Goal: Information Seeking & Learning: Find contact information

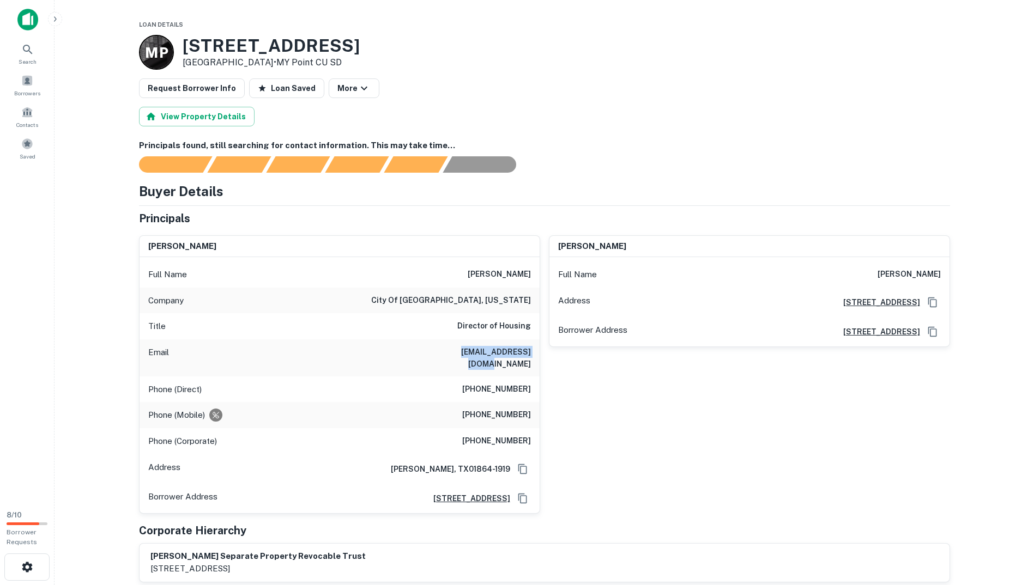
drag, startPoint x: 450, startPoint y: 351, endPoint x: 538, endPoint y: 354, distance: 88.3
click at [538, 354] on div "Email sfitch@garlandtx.gov" at bounding box center [340, 358] width 400 height 37
drag, startPoint x: 309, startPoint y: 42, endPoint x: 166, endPoint y: 47, distance: 143.4
click at [166, 47] on div "M P 3101 Juniper St San Diego, CA92104 • MY Point CU SD" at bounding box center [249, 52] width 221 height 35
copy div "3101 Juniper St"
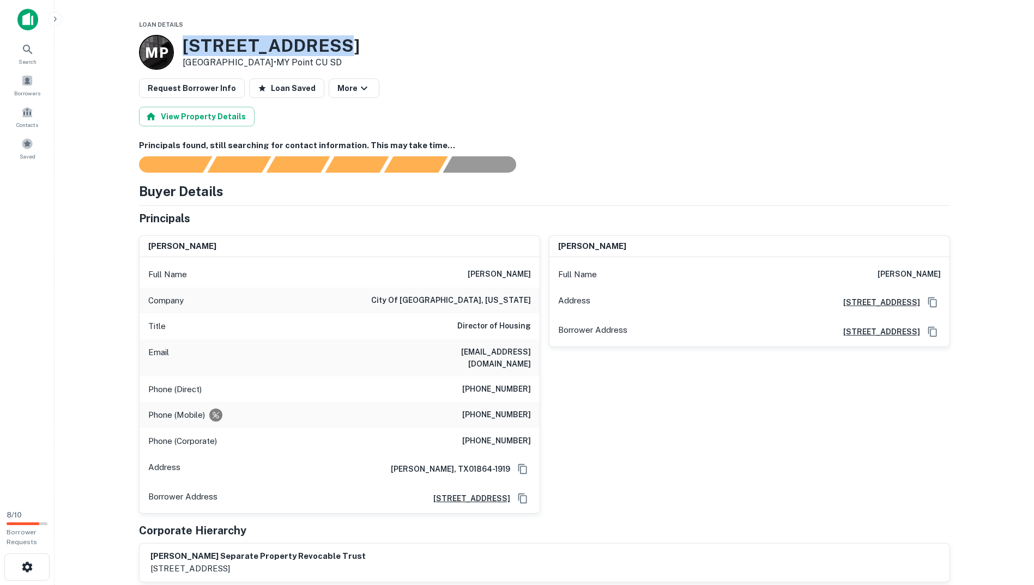
click at [267, 39] on h3 "3101 Juniper St" at bounding box center [271, 45] width 177 height 21
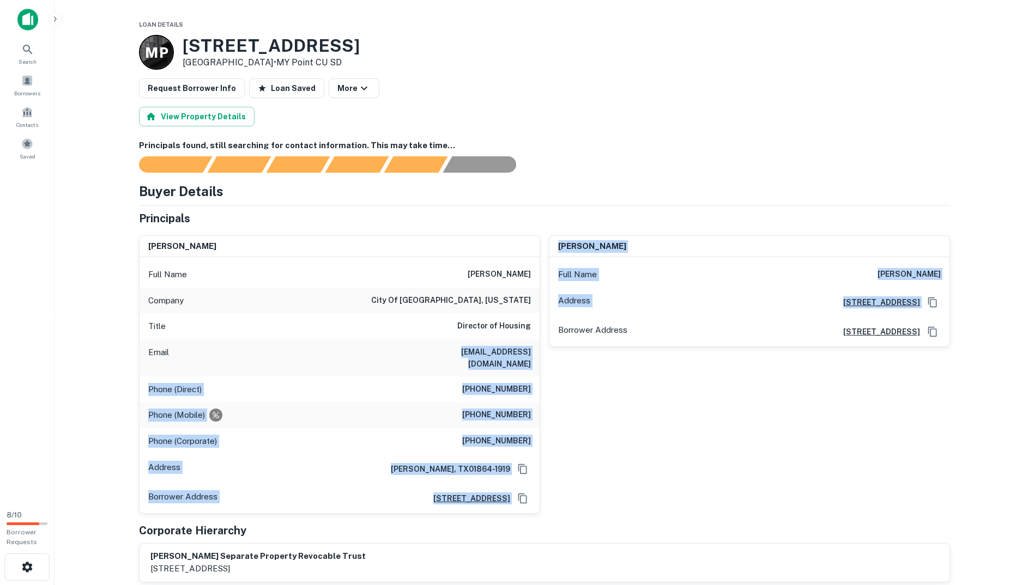
drag, startPoint x: 475, startPoint y: 351, endPoint x: 555, endPoint y: 351, distance: 80.7
click at [555, 351] on div "steven fitch Full Name steven fitch Company city of garland, texas Title Direct…" at bounding box center [540, 370] width 820 height 287
click at [526, 353] on h6 "sfitch@garlandtx.gov" at bounding box center [465, 358] width 131 height 24
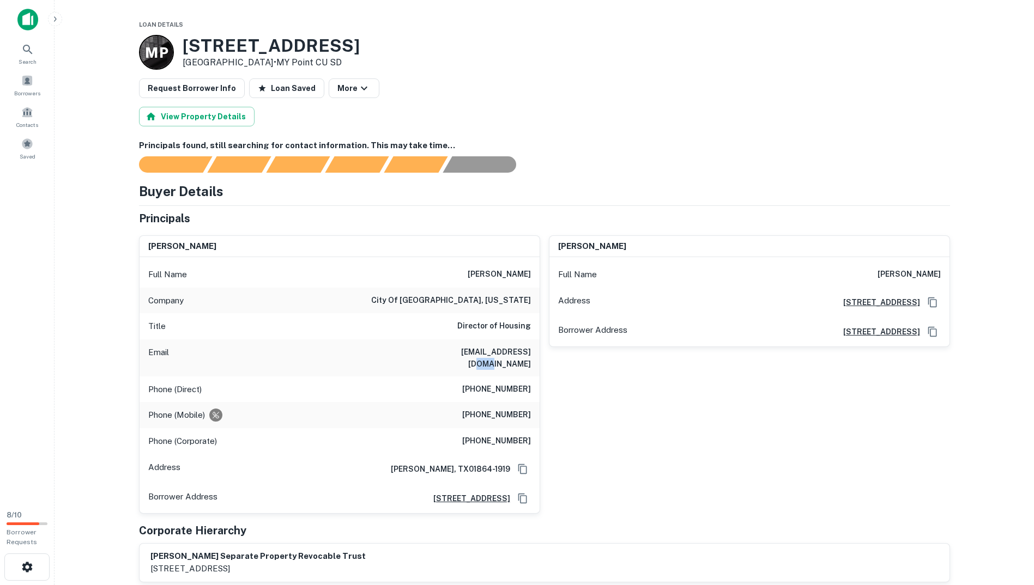
click at [526, 353] on h6 "sfitch@garlandtx.gov" at bounding box center [465, 358] width 131 height 24
click at [27, 80] on span at bounding box center [27, 81] width 12 height 12
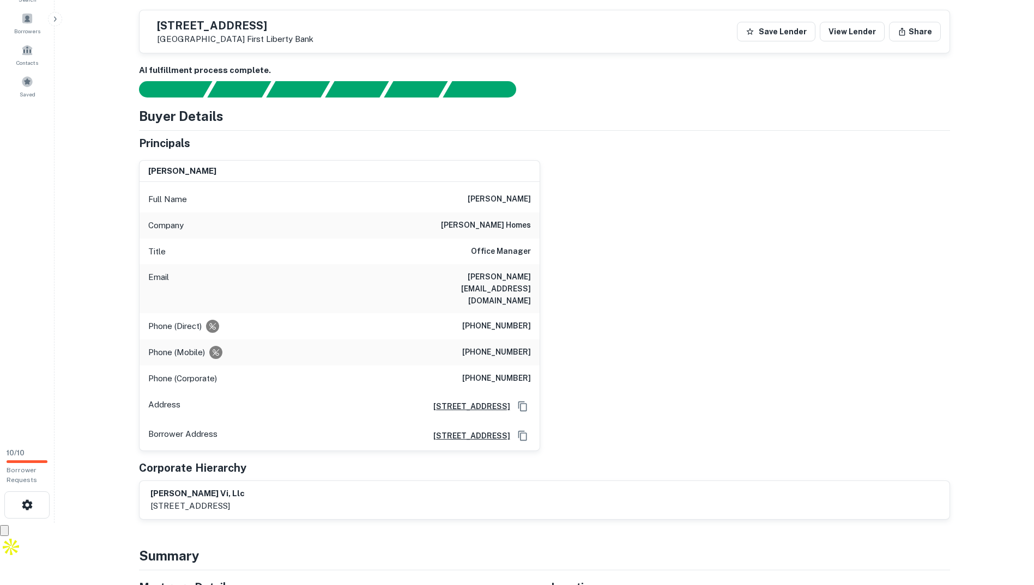
scroll to position [54, 0]
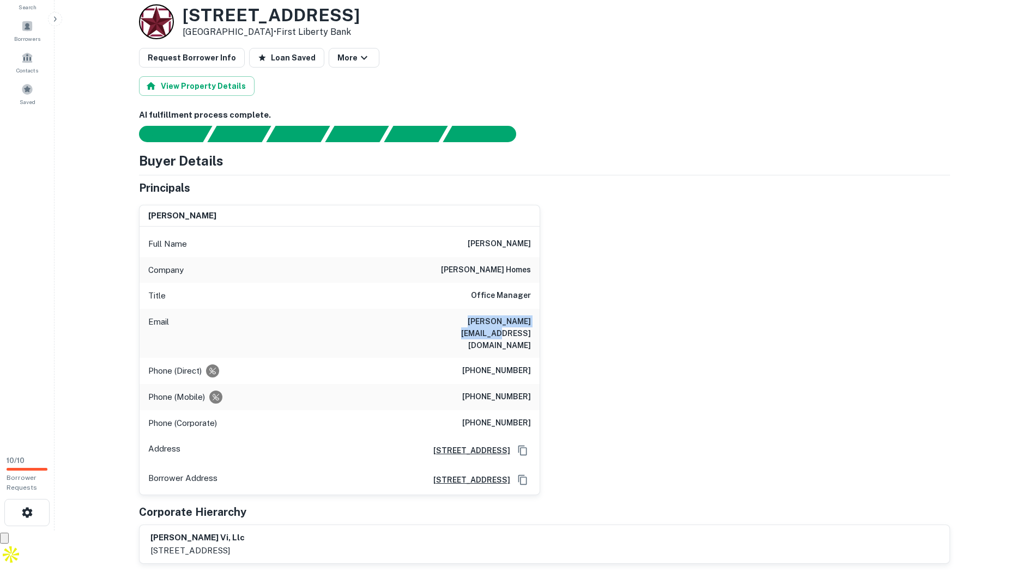
drag, startPoint x: 431, startPoint y: 321, endPoint x: 541, endPoint y: 323, distance: 109.5
click at [541, 323] on div "greg agee Full Name greg agee Company greg agee homes Title Office Manager Emai…" at bounding box center [540, 346] width 820 height 300
copy h6 "greg@gregageehomes.com"
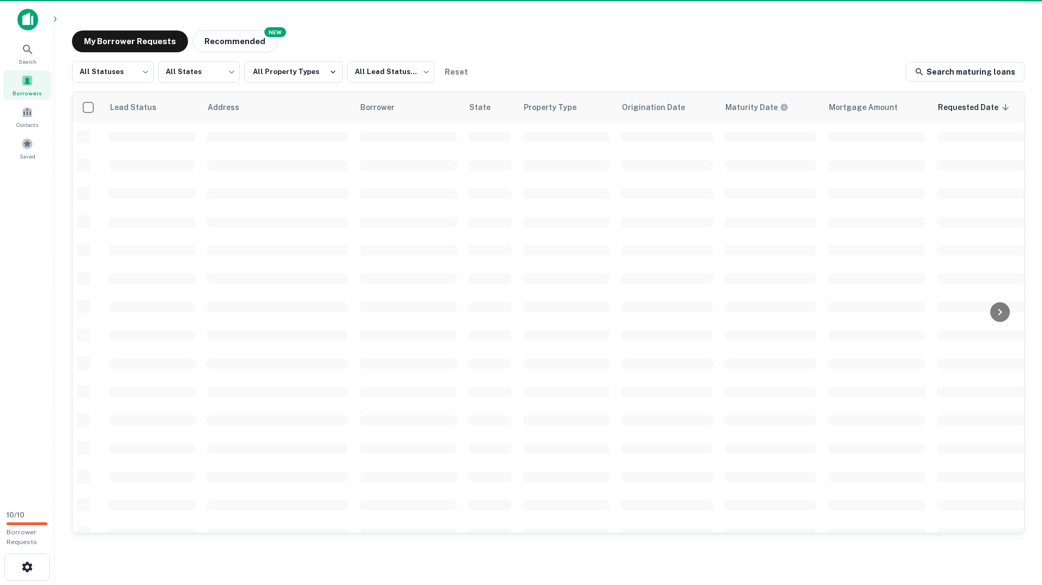
scroll to position [69, 0]
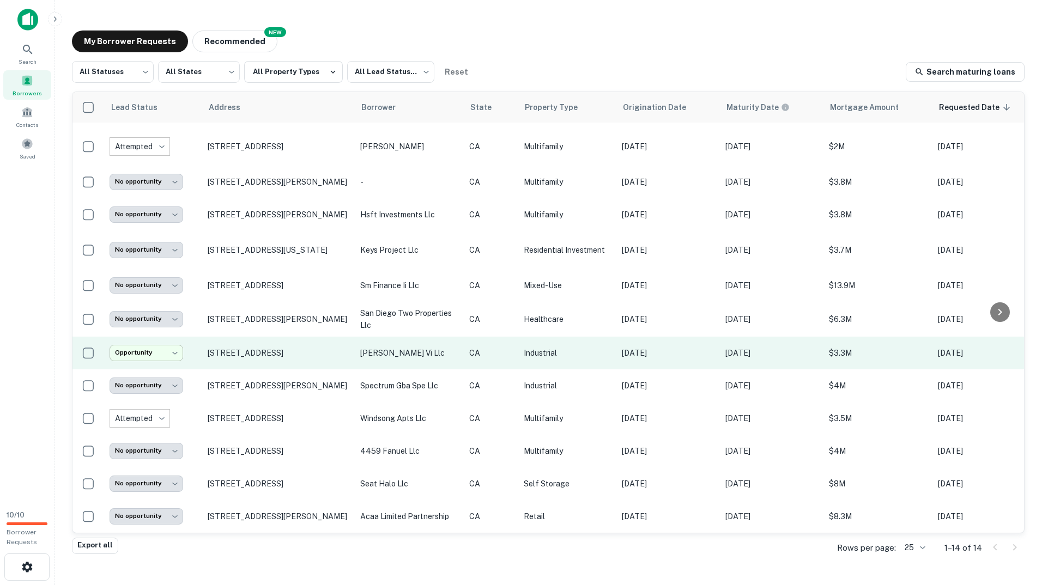
click at [149, 344] on body "**********" at bounding box center [521, 292] width 1042 height 585
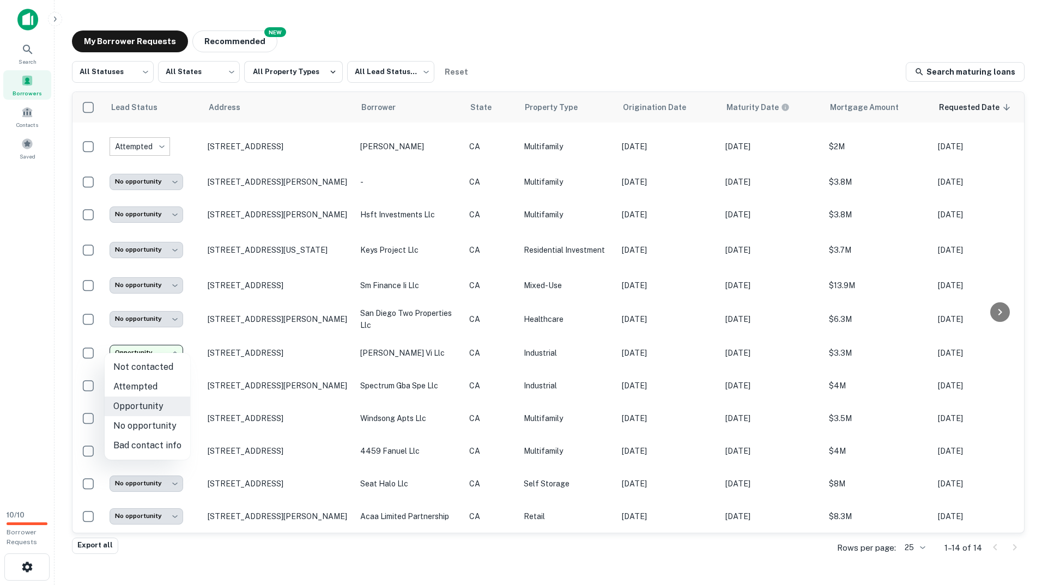
click at [137, 387] on li "Attempted" at bounding box center [148, 387] width 86 height 20
type input "*********"
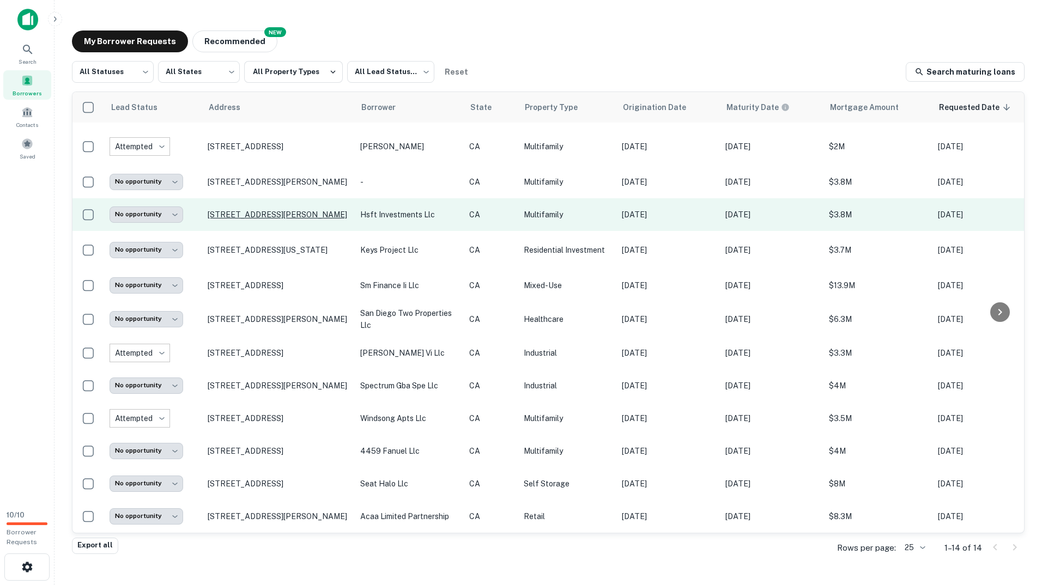
click at [235, 210] on p "[STREET_ADDRESS][PERSON_NAME]" at bounding box center [279, 215] width 142 height 10
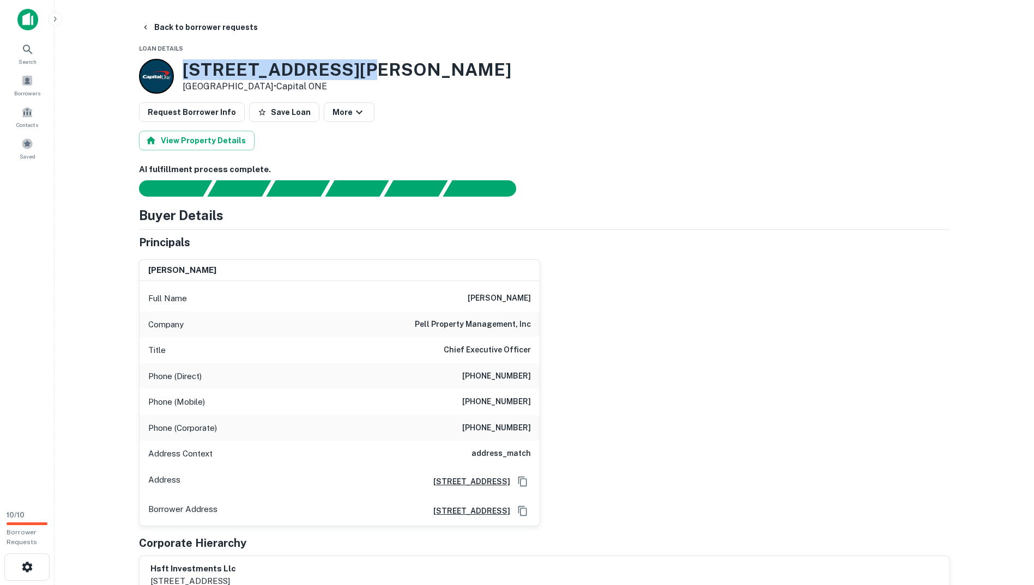
drag, startPoint x: 350, startPoint y: 74, endPoint x: 186, endPoint y: 62, distance: 164.5
click at [186, 62] on div "191 N Mollison Ave El Cajon, CA92021 • Capital ONE" at bounding box center [544, 76] width 811 height 35
copy h3 "191 N Mollison Ave"
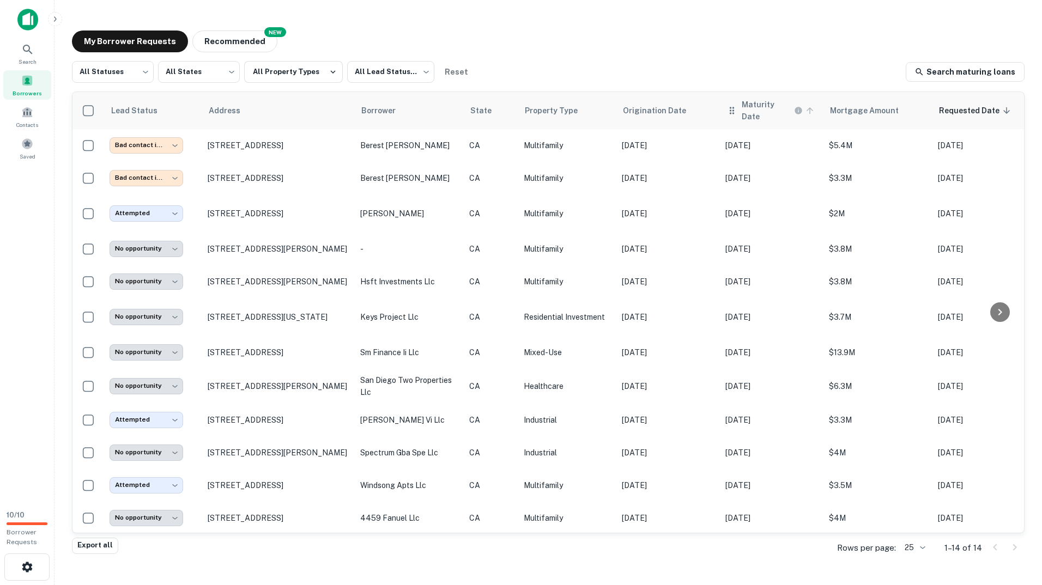
click at [806, 106] on icon at bounding box center [810, 111] width 10 height 10
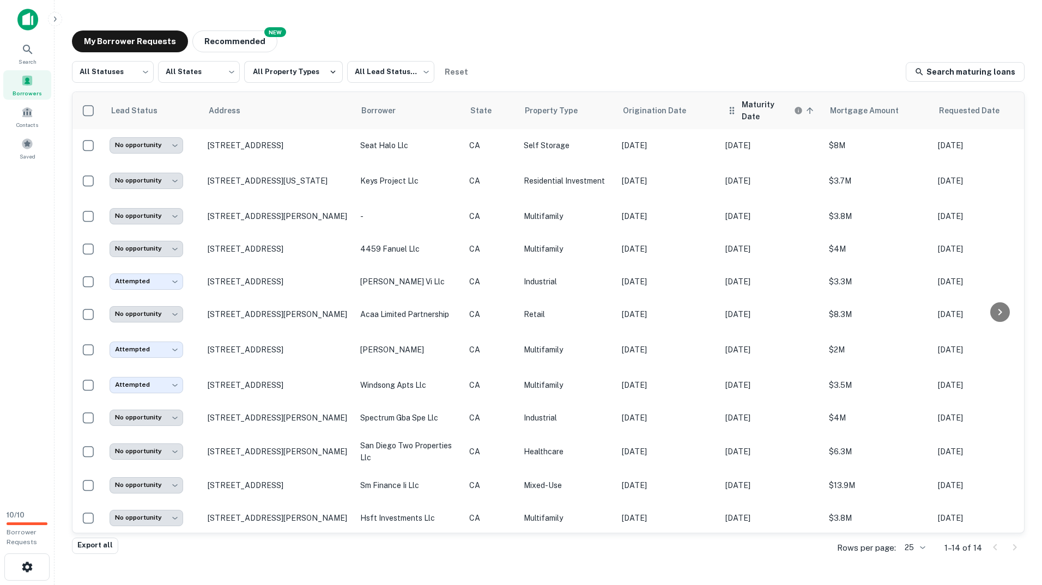
click at [807, 108] on icon at bounding box center [810, 111] width 10 height 10
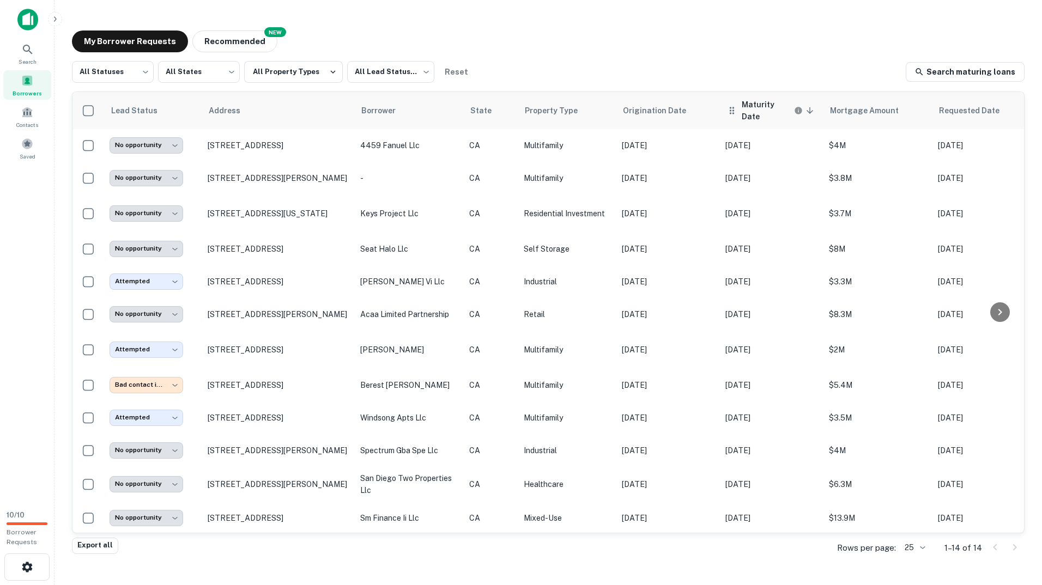
click at [734, 111] on icon at bounding box center [731, 110] width 11 height 13
click at [794, 106] on icon "Maturity dates displayed may be estimated. Please contact the lender for the mo…" at bounding box center [798, 110] width 9 height 9
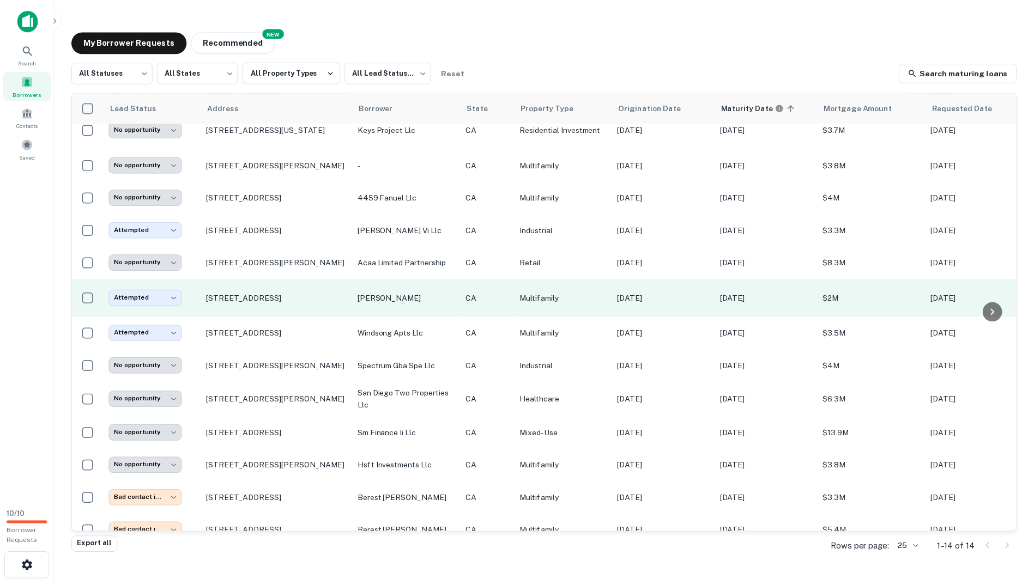
scroll to position [69, 0]
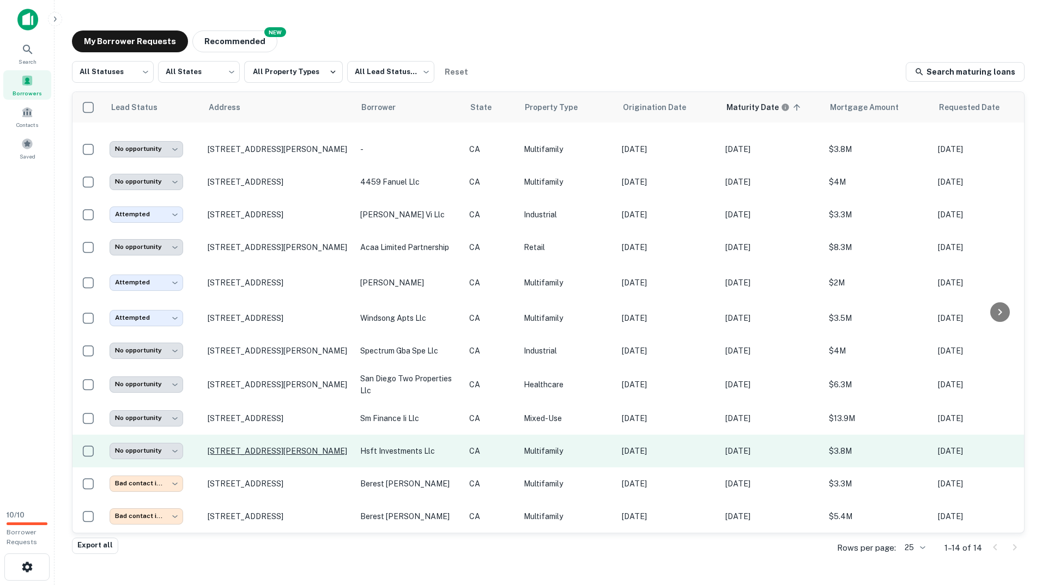
click at [284, 446] on p "[STREET_ADDRESS][PERSON_NAME]" at bounding box center [279, 451] width 142 height 10
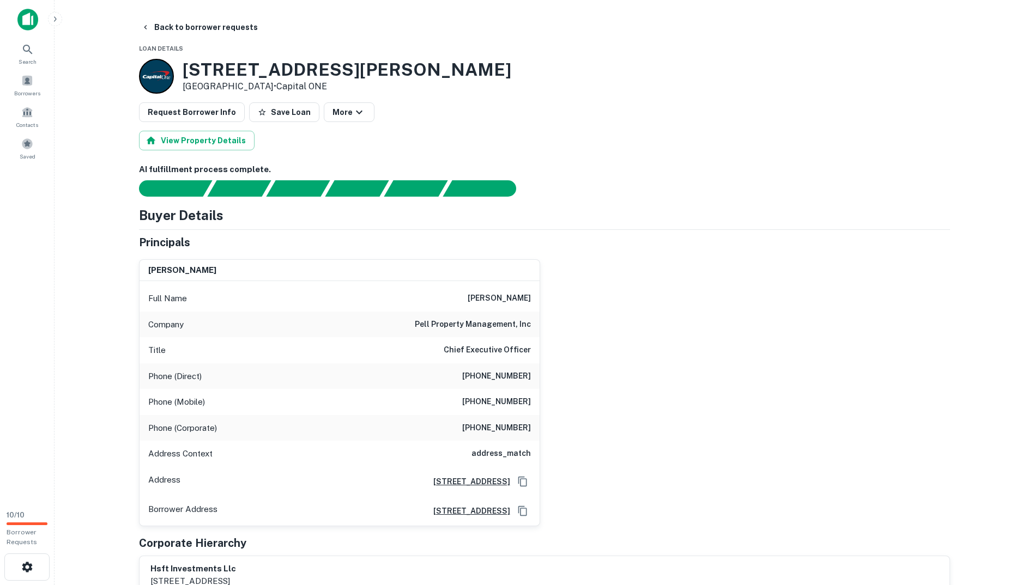
drag, startPoint x: 471, startPoint y: 299, endPoint x: 530, endPoint y: 301, distance: 58.4
click at [530, 301] on div "Full Name gina pellegrino" at bounding box center [340, 299] width 400 height 26
click at [493, 289] on div "Full Name gina pellegrino" at bounding box center [340, 299] width 400 height 26
click at [482, 296] on h6 "gina pellegrino" at bounding box center [499, 298] width 63 height 13
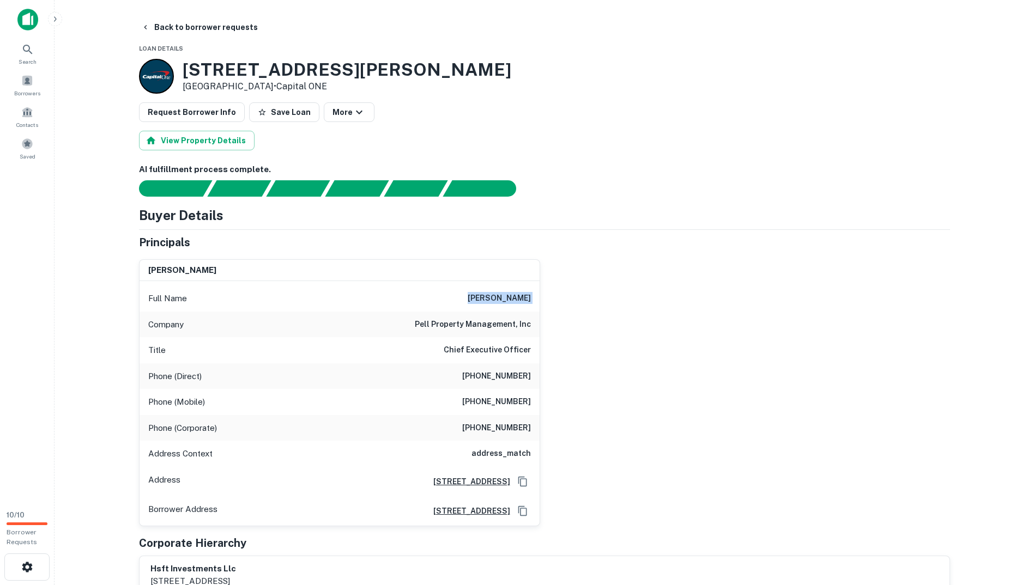
click at [482, 296] on h6 "gina pellegrino" at bounding box center [499, 298] width 63 height 13
copy h6 "gina pellegrino"
drag, startPoint x: 346, startPoint y: 60, endPoint x: 175, endPoint y: 66, distance: 170.2
click at [175, 66] on div "191 N Mollison Ave El Cajon, CA92021 • Capital ONE" at bounding box center [544, 76] width 811 height 35
copy div "191 N Mollison Ave"
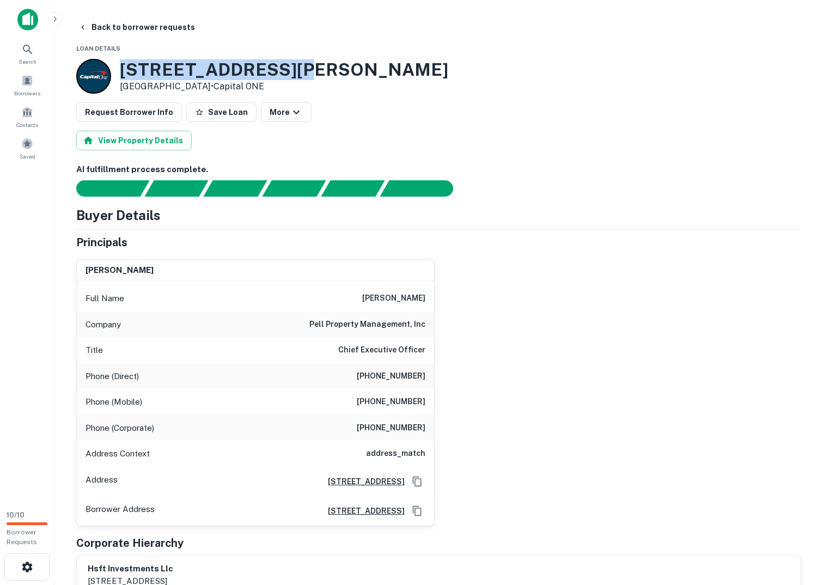
click at [325, 79] on div "191 N Mollison Ave El Cajon, CA92021 • Capital ONE" at bounding box center [438, 76] width 725 height 35
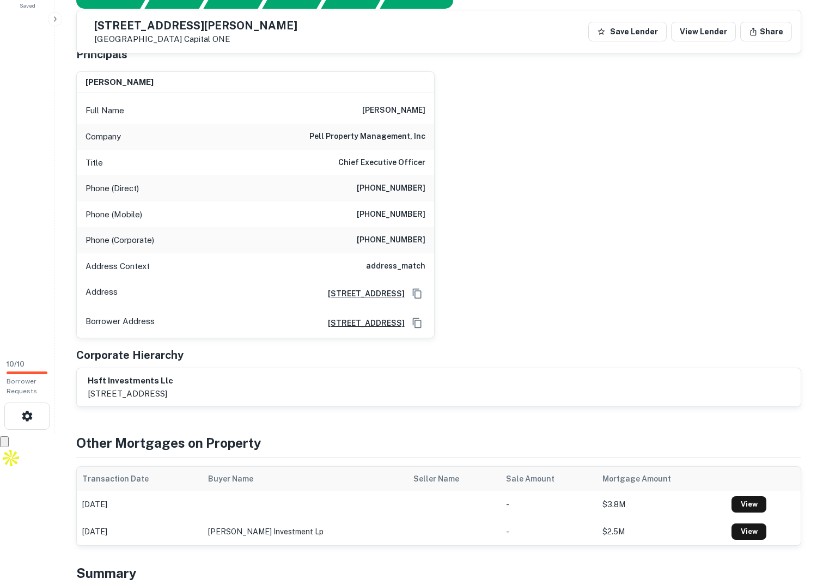
scroll to position [163, 0]
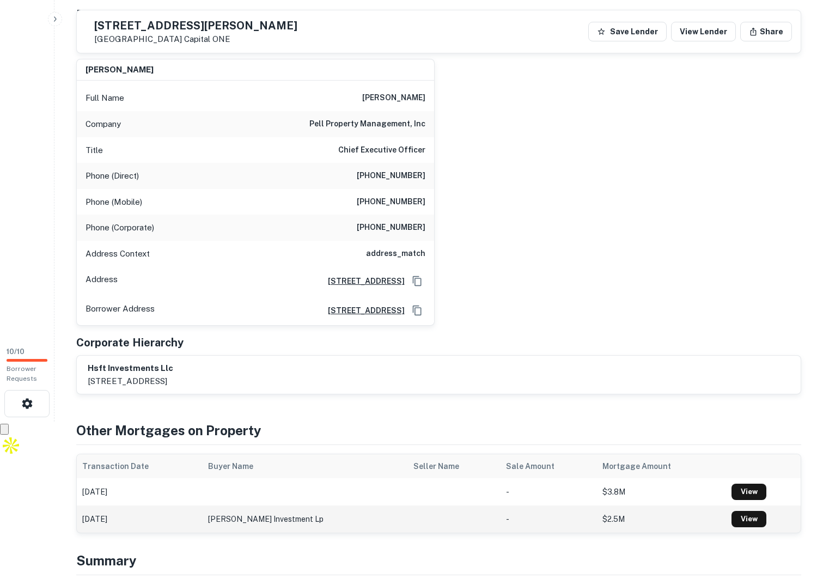
click at [314, 522] on td "nicholas pellegrino investment lp" at bounding box center [305, 519] width 205 height 27
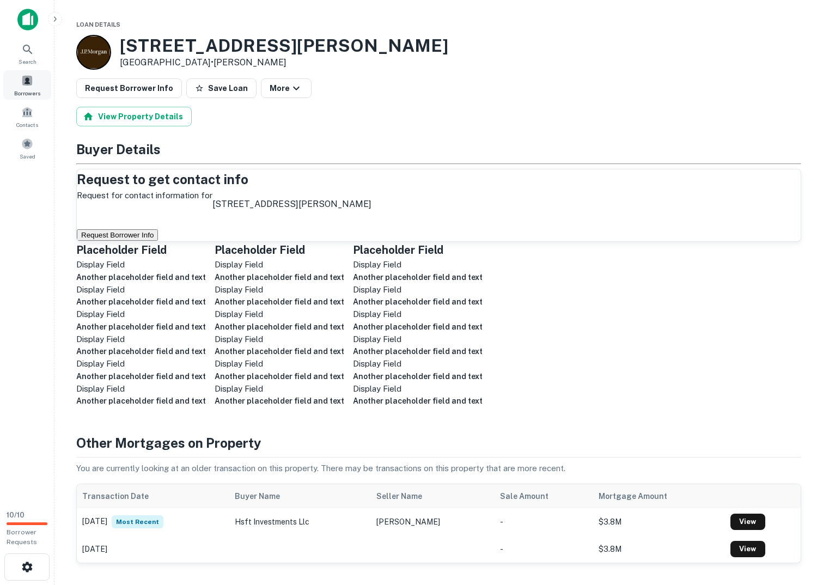
click at [33, 86] on div "Borrowers" at bounding box center [27, 84] width 48 height 29
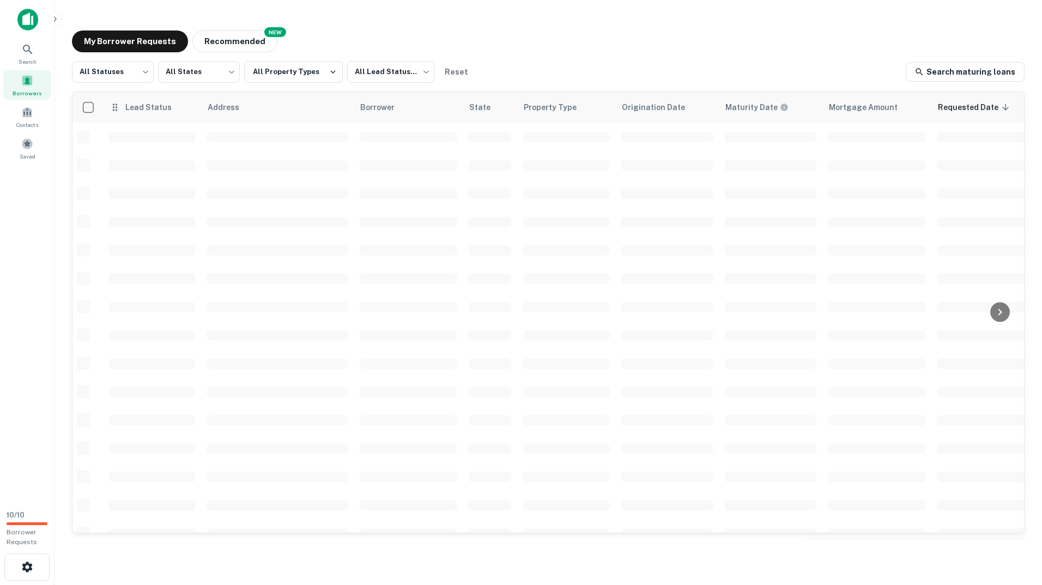
scroll to position [1, 0]
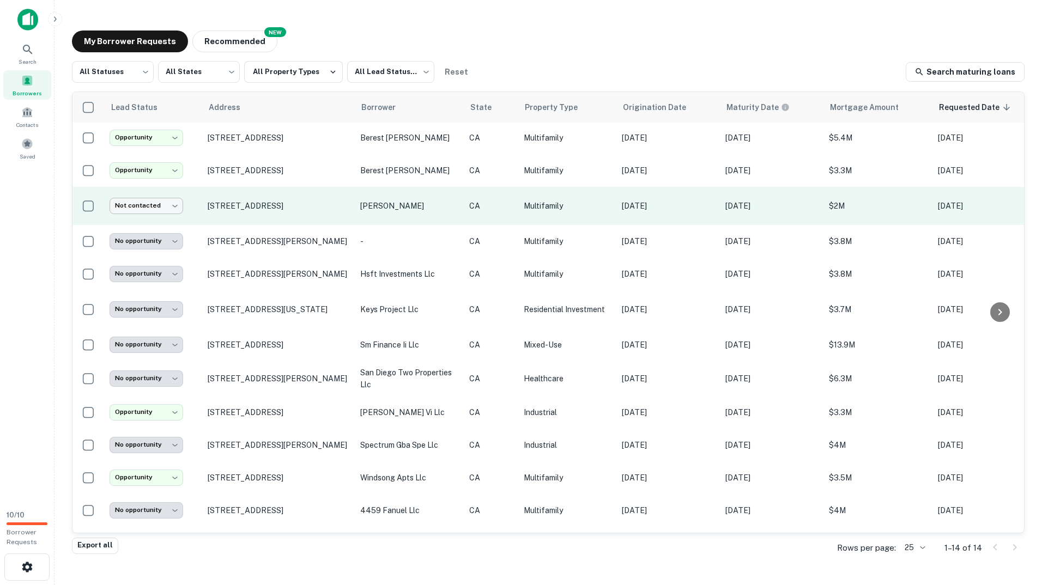
click at [175, 206] on body "**********" at bounding box center [521, 292] width 1042 height 585
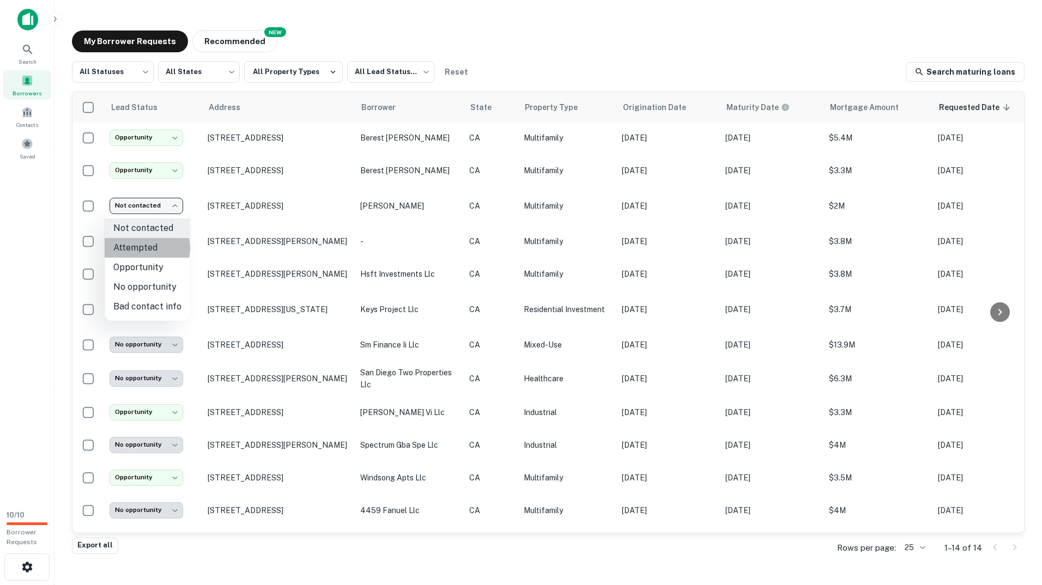
click at [146, 247] on li "Attempted" at bounding box center [148, 248] width 86 height 20
type input "*********"
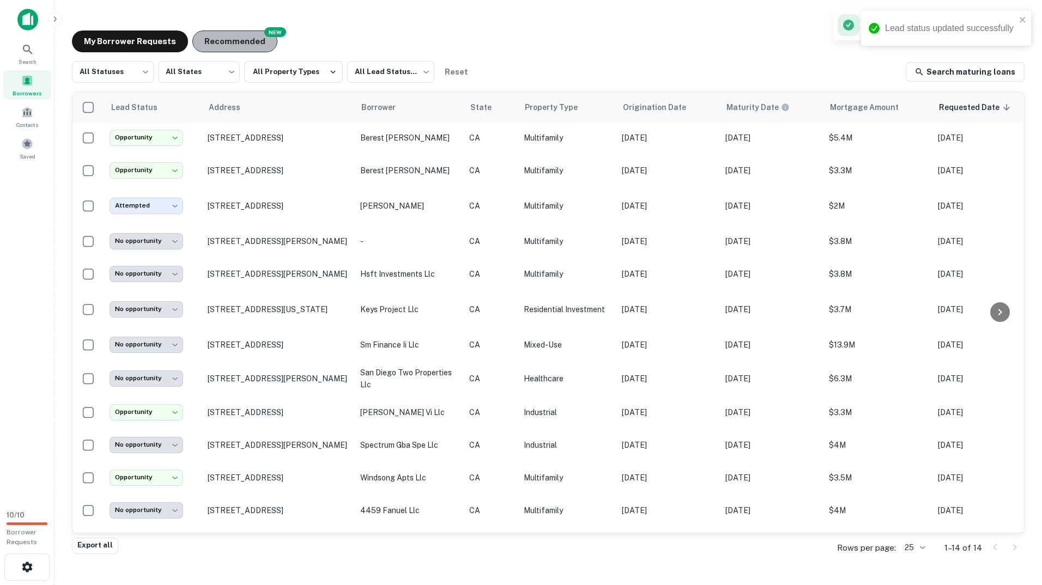
click at [244, 42] on button "Recommended" at bounding box center [234, 42] width 85 height 22
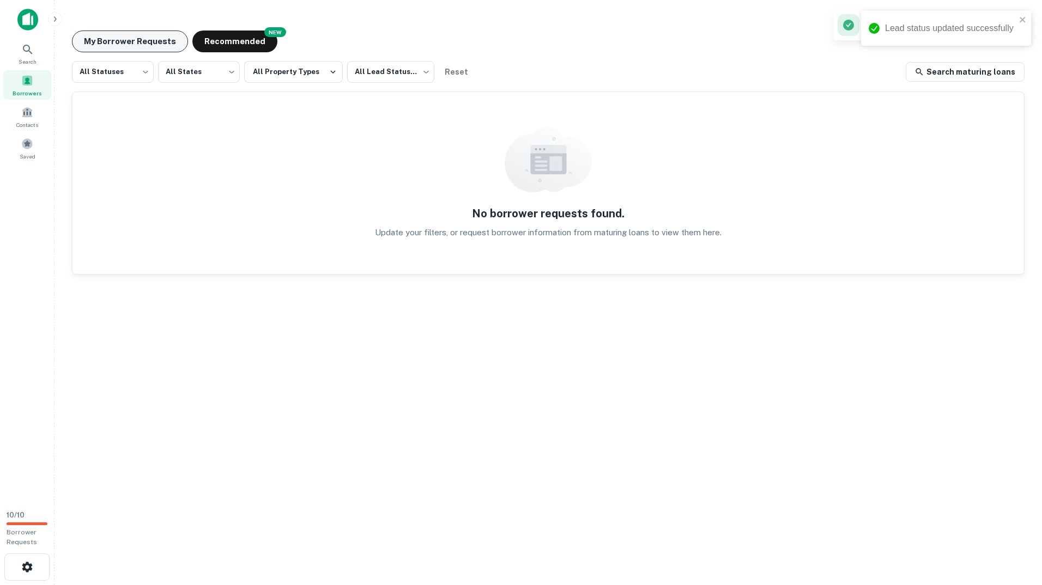
click at [142, 38] on button "My Borrower Requests" at bounding box center [130, 42] width 116 height 22
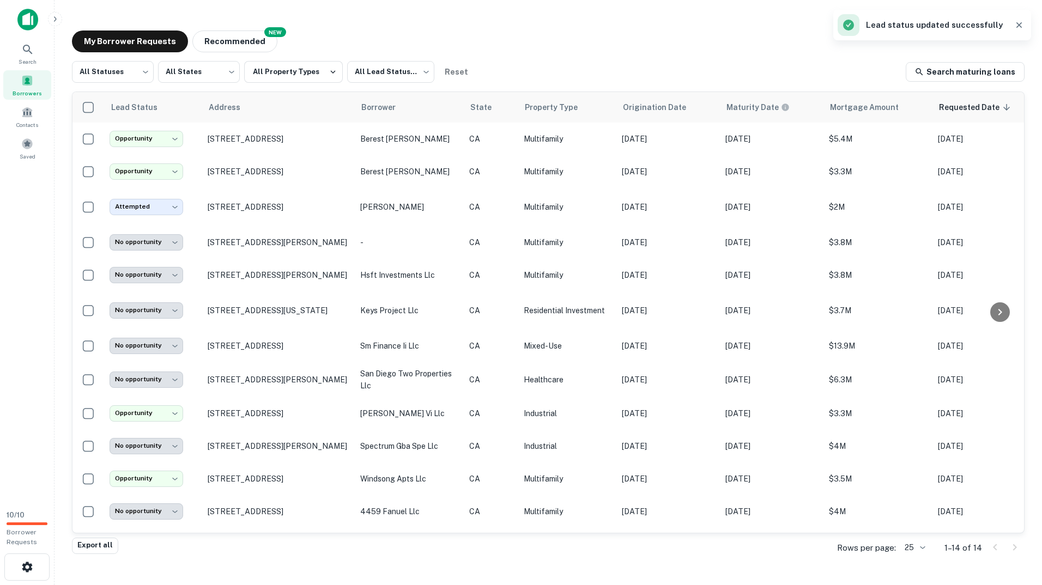
click at [1018, 22] on icon "button" at bounding box center [1019, 25] width 11 height 11
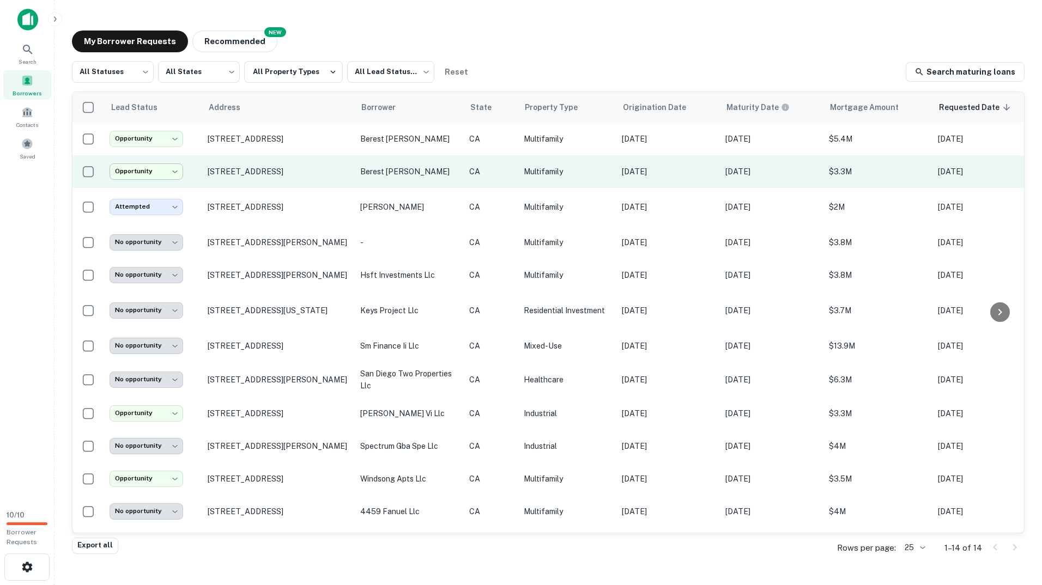
click at [161, 170] on body "**********" at bounding box center [521, 292] width 1042 height 585
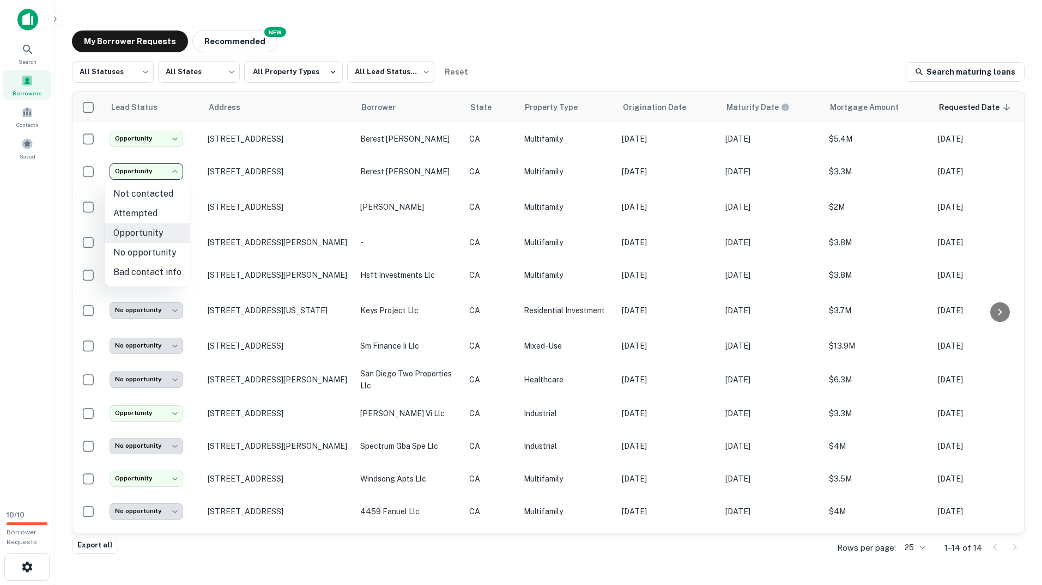
click at [153, 272] on li "Bad contact info" at bounding box center [148, 273] width 86 height 20
type input "**********"
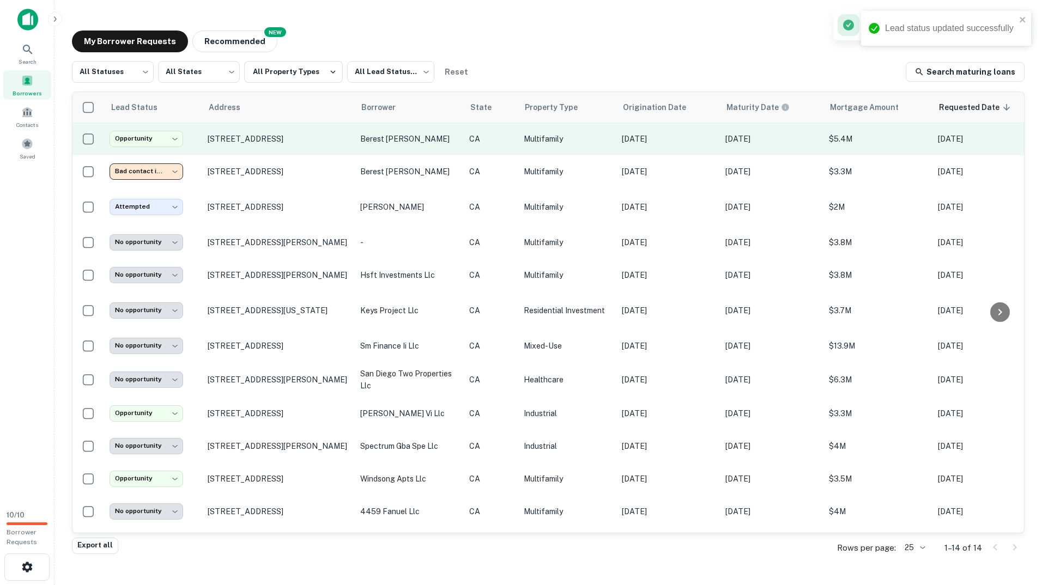
click at [153, 128] on td "**********" at bounding box center [153, 139] width 98 height 33
click at [150, 136] on body "**********" at bounding box center [521, 292] width 1042 height 585
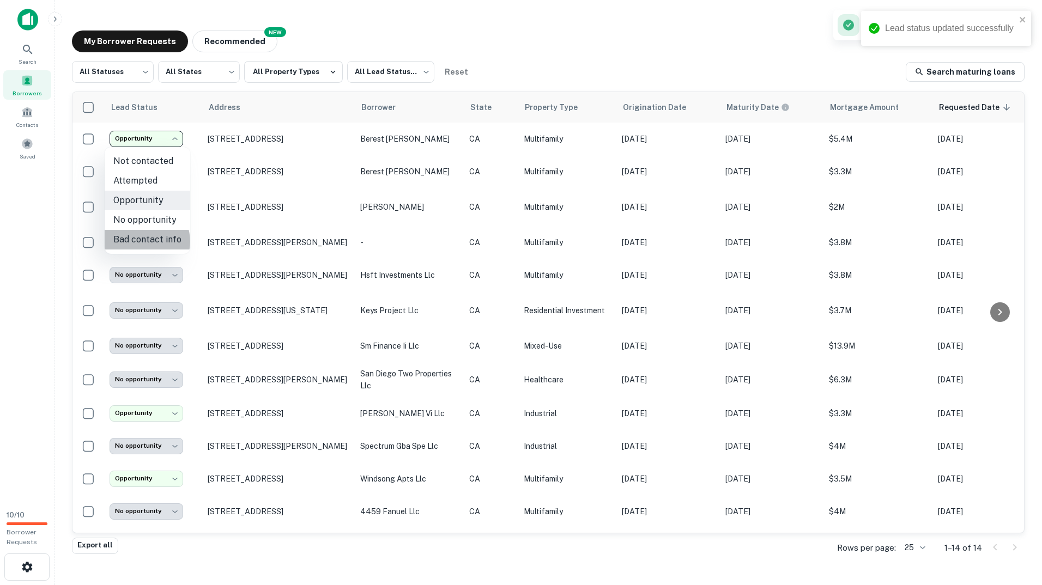
click at [145, 241] on li "Bad contact info" at bounding box center [148, 240] width 86 height 20
type input "**********"
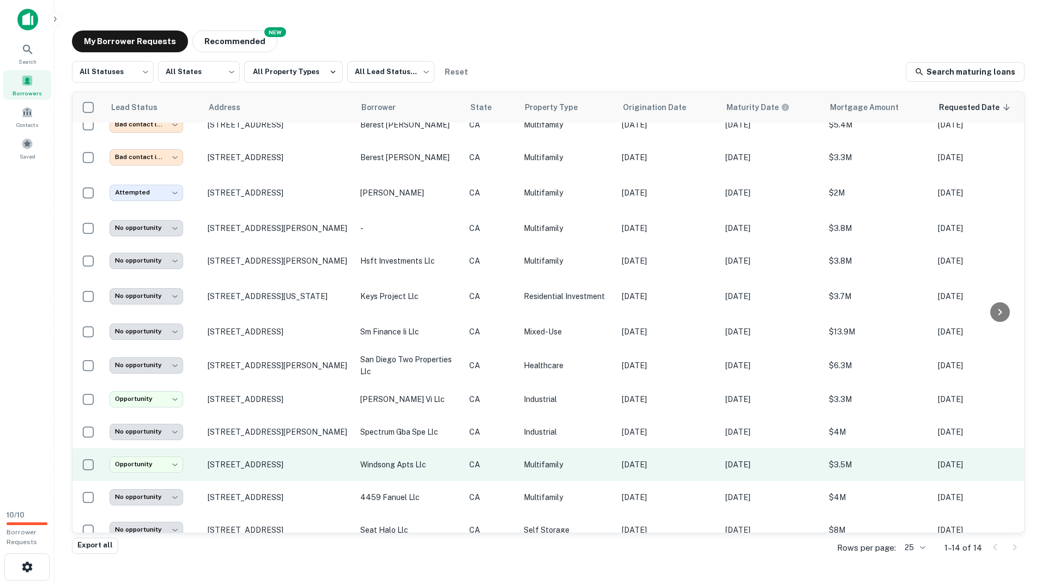
scroll to position [54, 0]
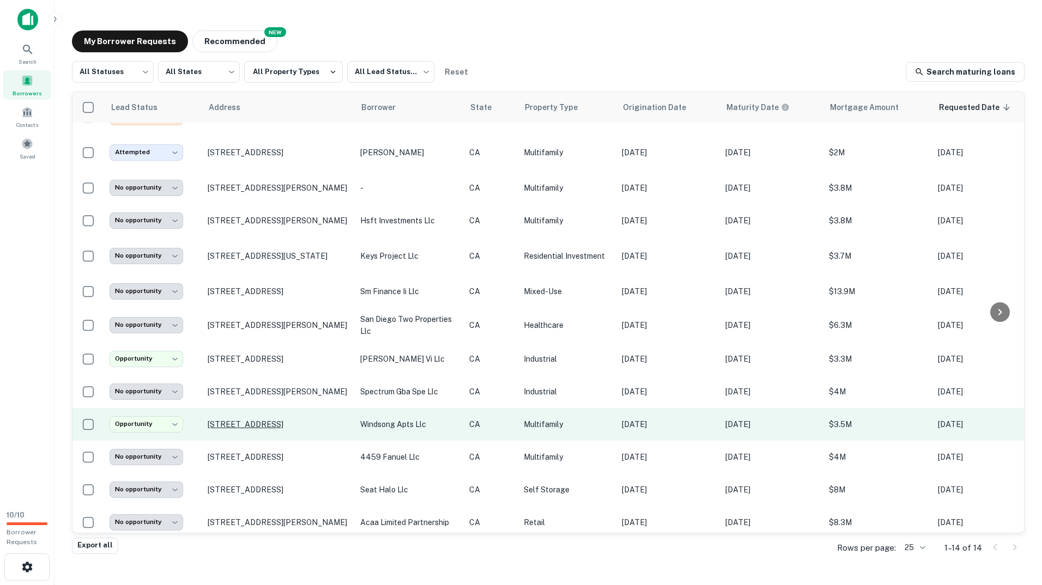
click at [208, 421] on p "[STREET_ADDRESS]" at bounding box center [279, 425] width 142 height 10
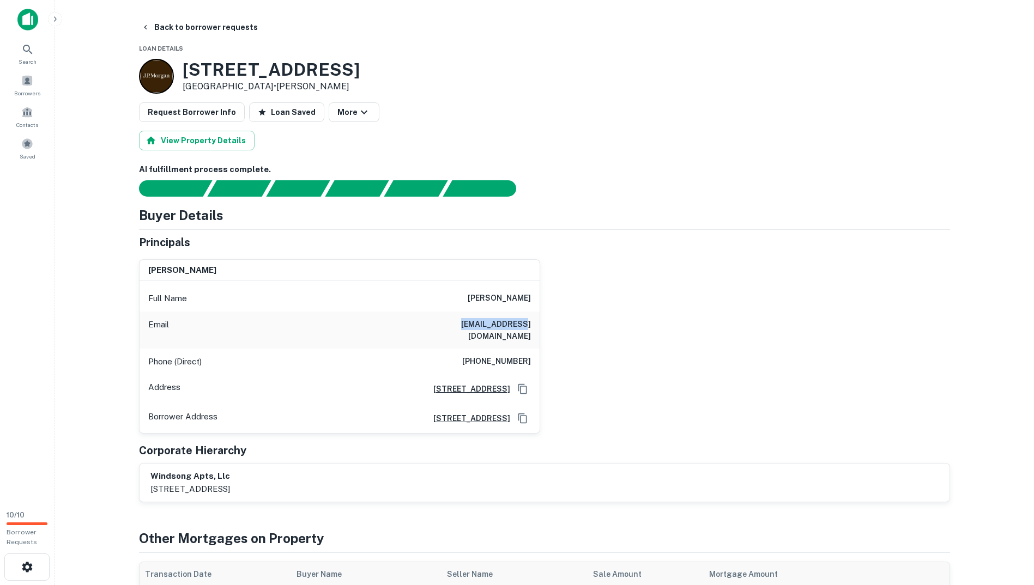
drag, startPoint x: 475, startPoint y: 324, endPoint x: 532, endPoint y: 328, distance: 57.9
click at [532, 328] on div "Email [EMAIL_ADDRESS][DOMAIN_NAME]" at bounding box center [340, 330] width 400 height 37
copy h6 "[EMAIL_ADDRESS][DOMAIN_NAME]"
click at [147, 27] on icon "button" at bounding box center [145, 27] width 9 height 9
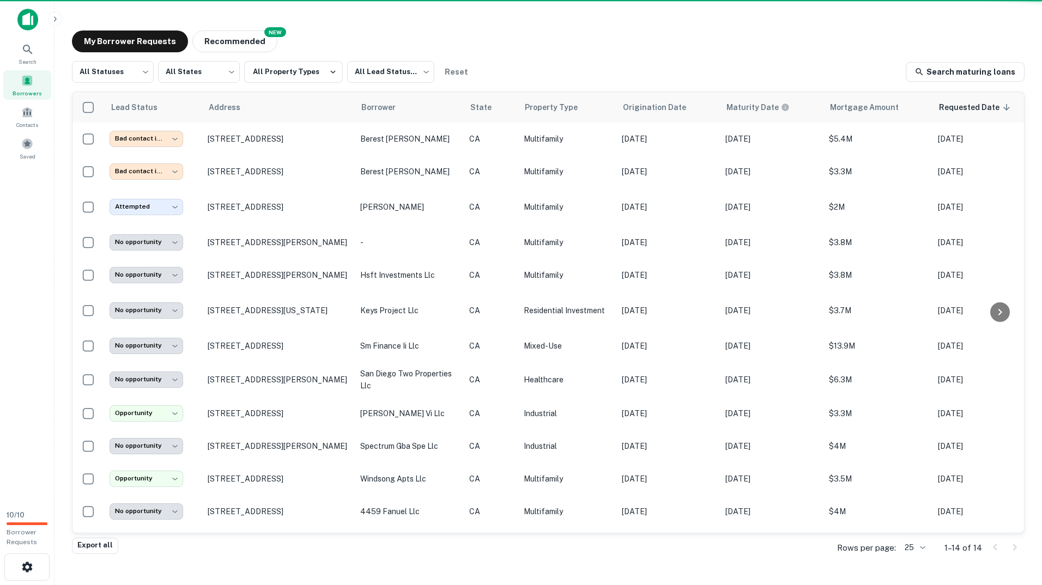
scroll to position [1, 0]
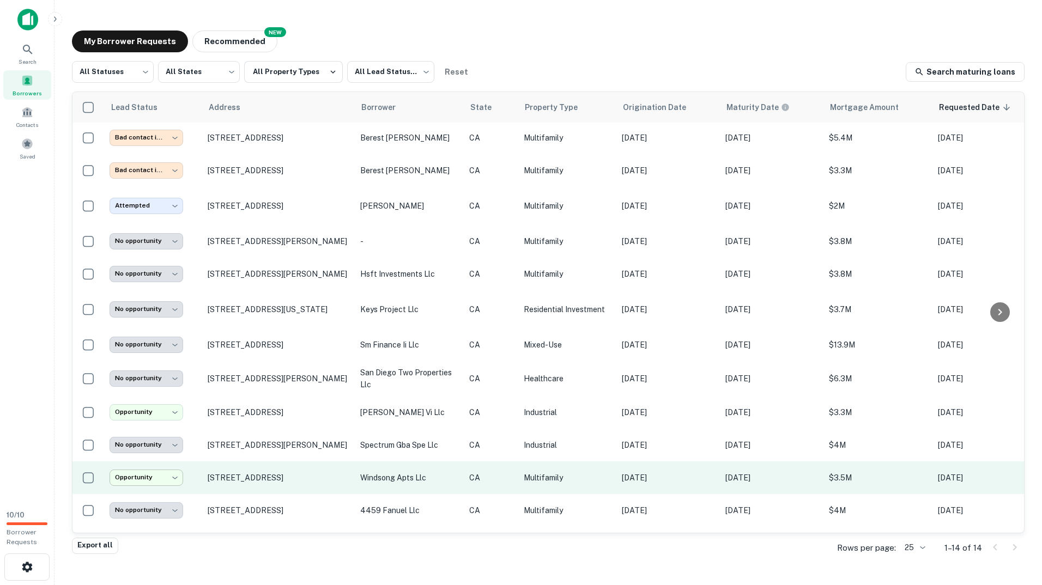
click at [165, 486] on body "**********" at bounding box center [521, 292] width 1042 height 585
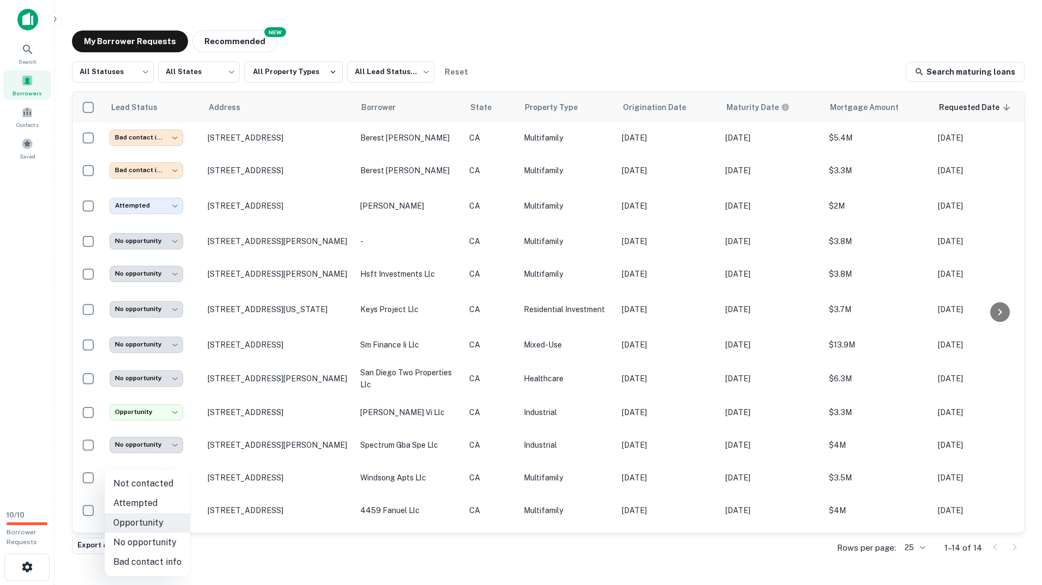
click at [153, 501] on li "Attempted" at bounding box center [148, 504] width 86 height 20
type input "*********"
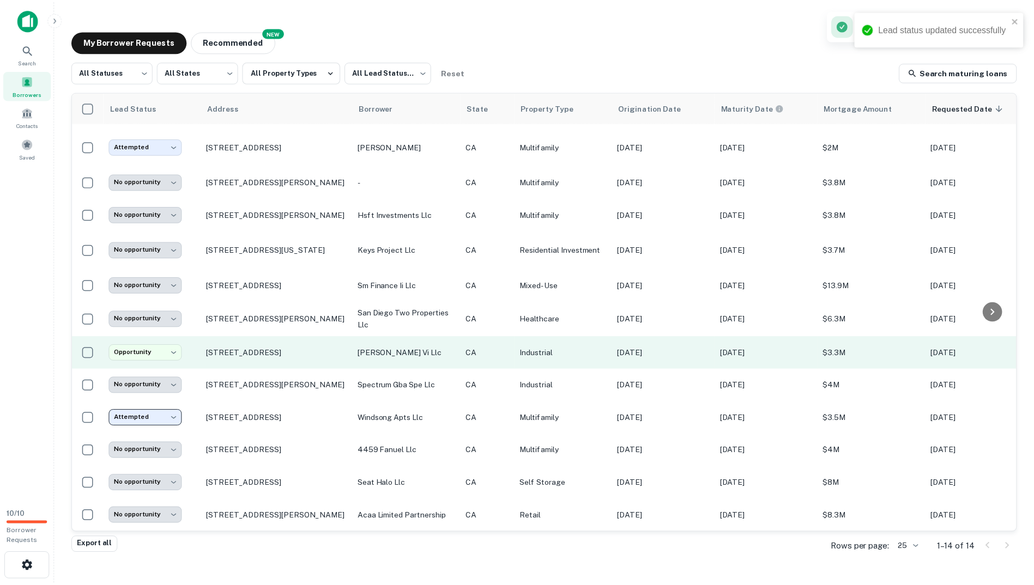
scroll to position [69, 0]
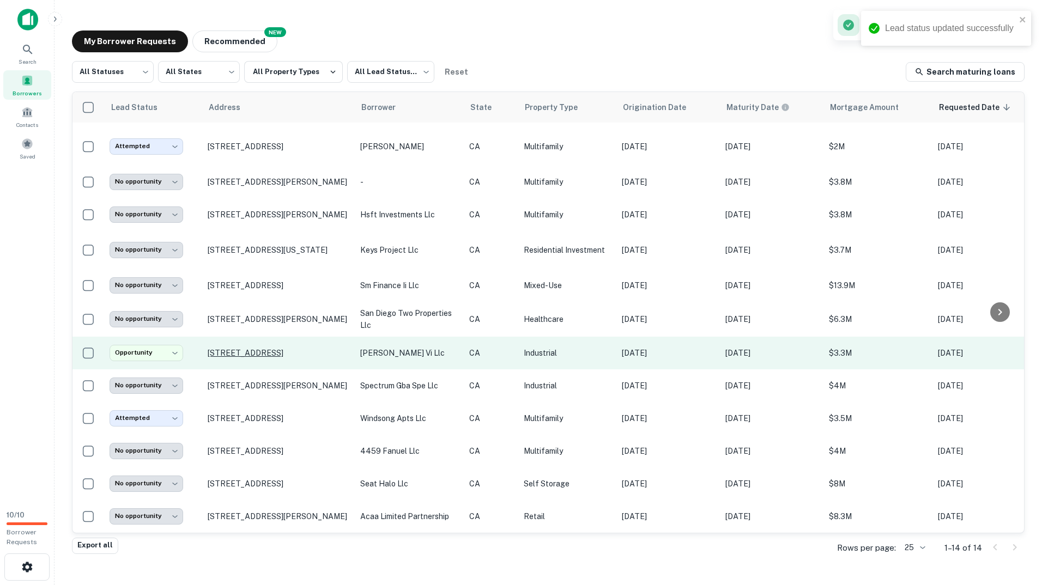
click at [259, 348] on p "[STREET_ADDRESS]" at bounding box center [279, 353] width 142 height 10
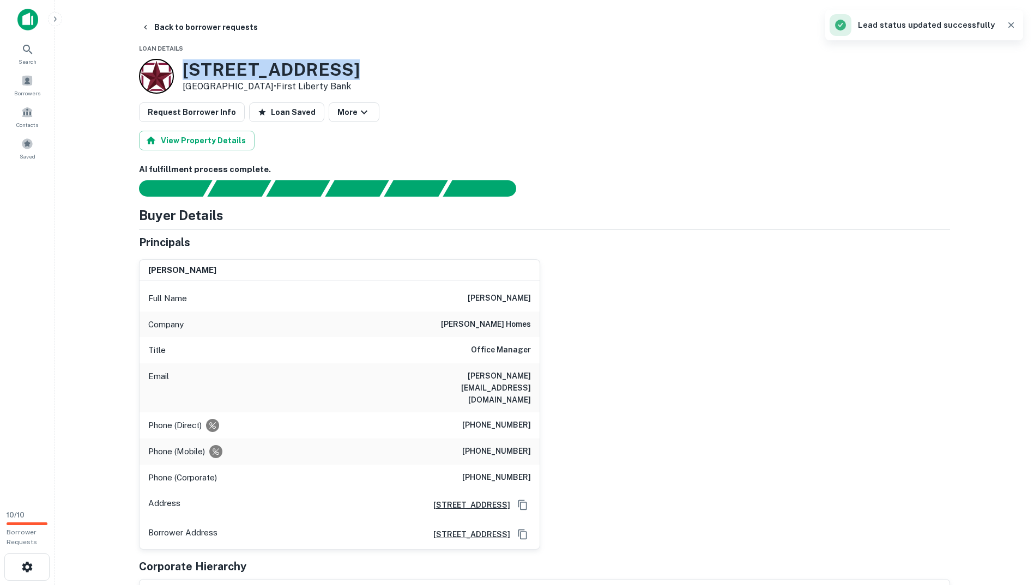
drag, startPoint x: 318, startPoint y: 68, endPoint x: 183, endPoint y: 70, distance: 135.2
click at [183, 70] on h3 "[STREET_ADDRESS]" at bounding box center [271, 69] width 177 height 21
copy h3 "[STREET_ADDRESS]"
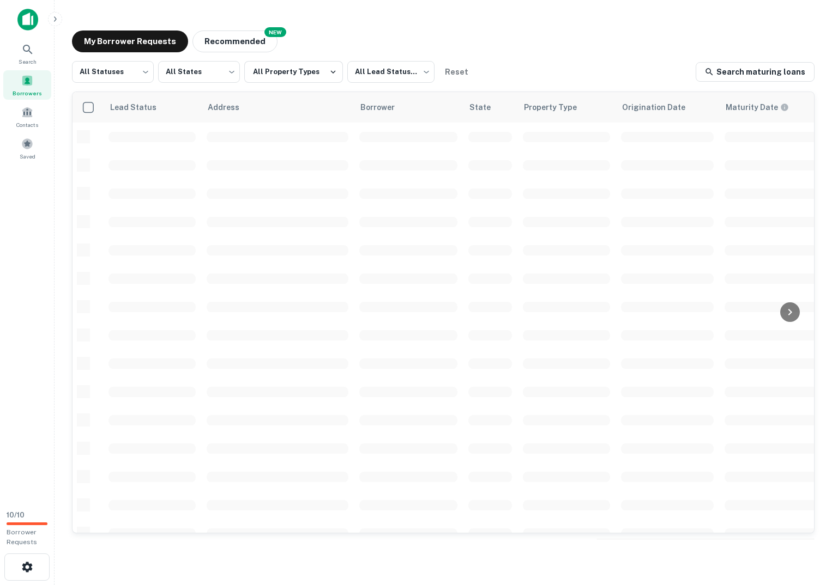
scroll to position [10, 0]
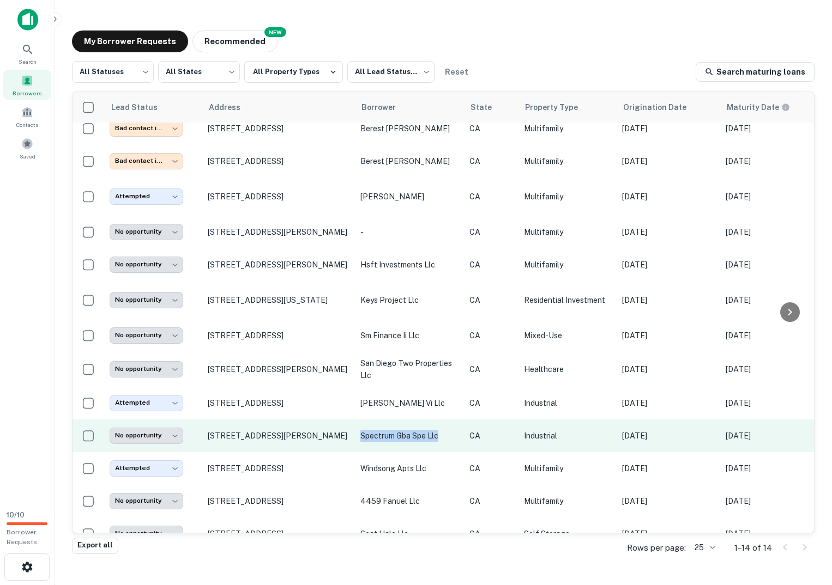
drag, startPoint x: 360, startPoint y: 435, endPoint x: 447, endPoint y: 446, distance: 87.9
click at [447, 446] on td "spectrum gba spe llc" at bounding box center [409, 436] width 109 height 33
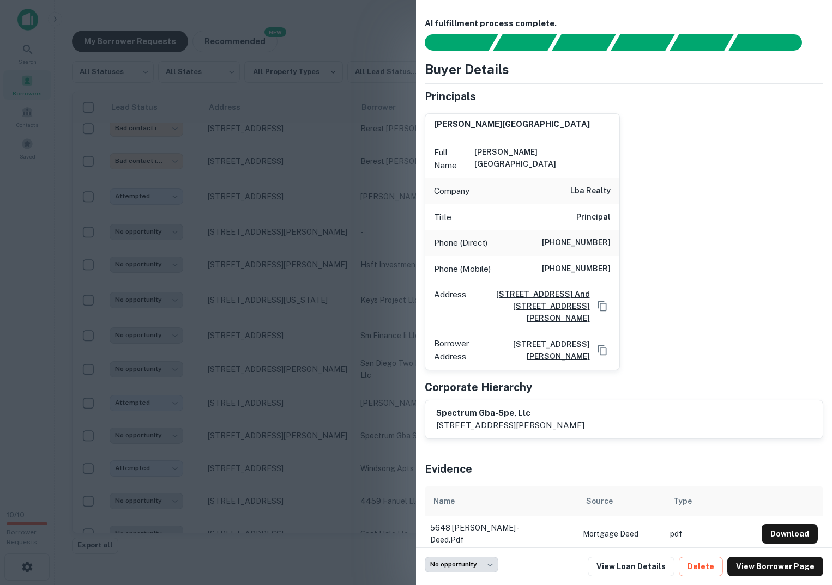
click at [313, 384] on div at bounding box center [416, 292] width 832 height 585
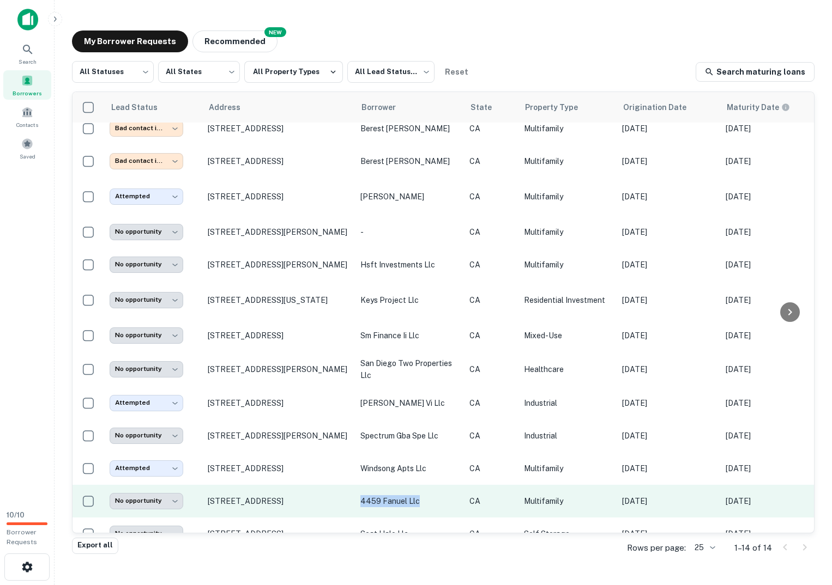
drag, startPoint x: 427, startPoint y: 500, endPoint x: 355, endPoint y: 501, distance: 71.4
click at [355, 501] on td "4459 fanuel llc" at bounding box center [409, 501] width 109 height 33
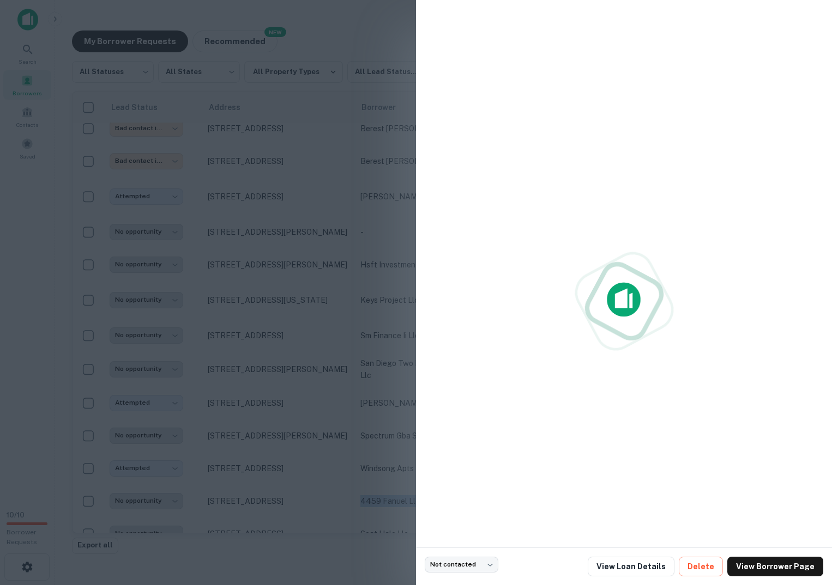
copy p "4459 fanuel llc"
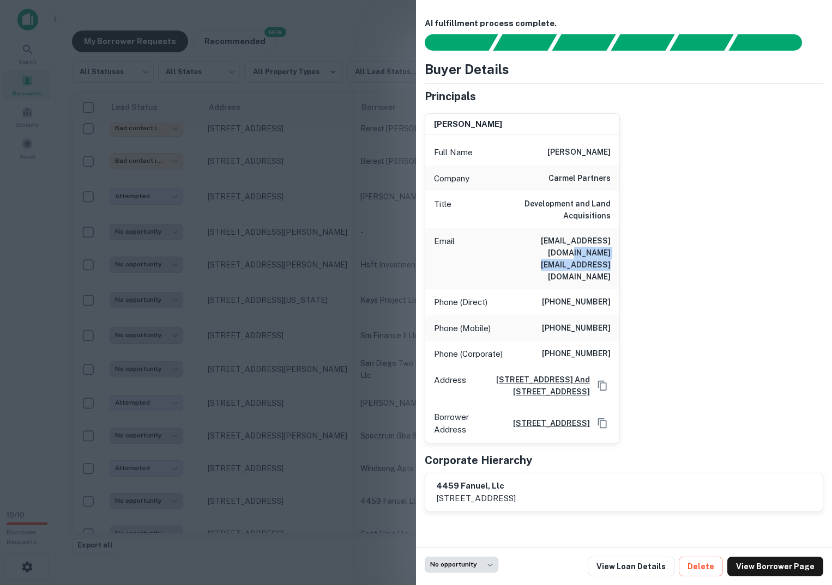
drag, startPoint x: 510, startPoint y: 241, endPoint x: 618, endPoint y: 253, distance: 108.6
click at [618, 253] on div "Email maxzeff21@gmail.com mzeff@carmelpartners.com" at bounding box center [522, 258] width 194 height 61
copy h6 "mzeff@carmelpartners.com"
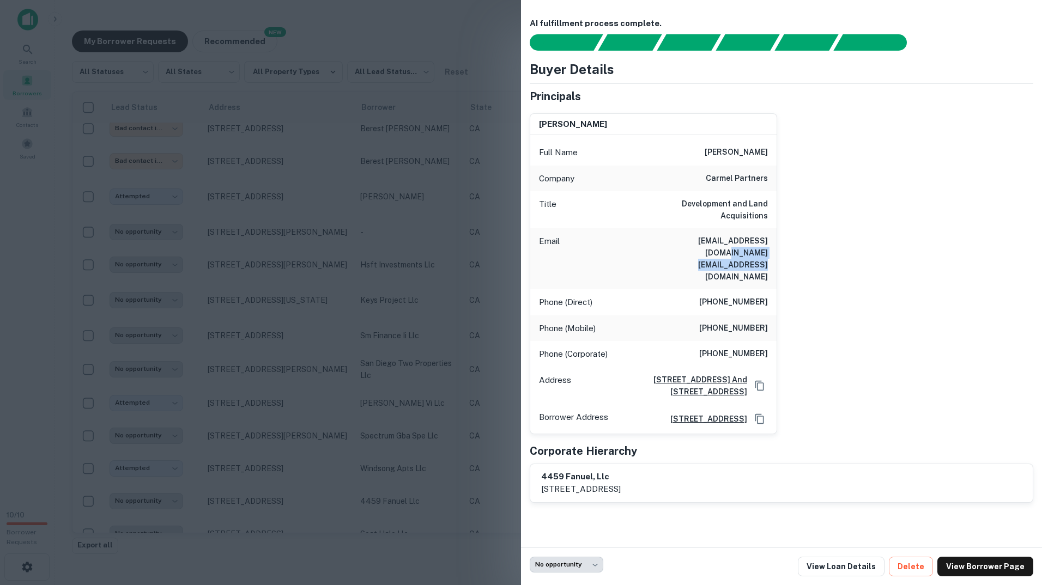
drag, startPoint x: 702, startPoint y: 157, endPoint x: 775, endPoint y: 158, distance: 73.0
click at [775, 158] on div "Full Name maximilian zeff" at bounding box center [653, 153] width 246 height 26
copy h6 "maximilian zeff"
click at [451, 117] on div at bounding box center [521, 292] width 1042 height 585
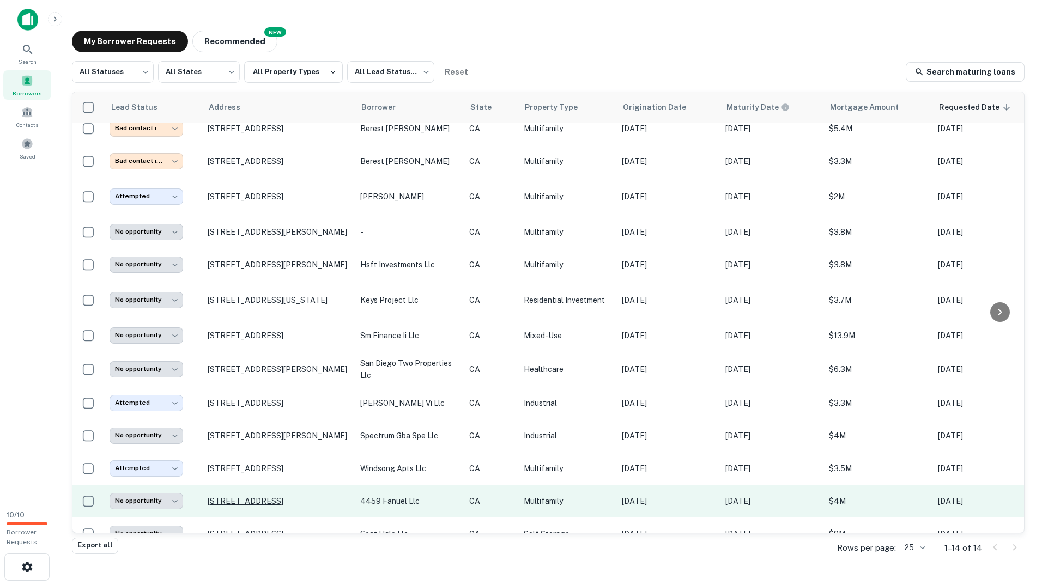
click at [287, 501] on p "[STREET_ADDRESS]" at bounding box center [279, 501] width 142 height 10
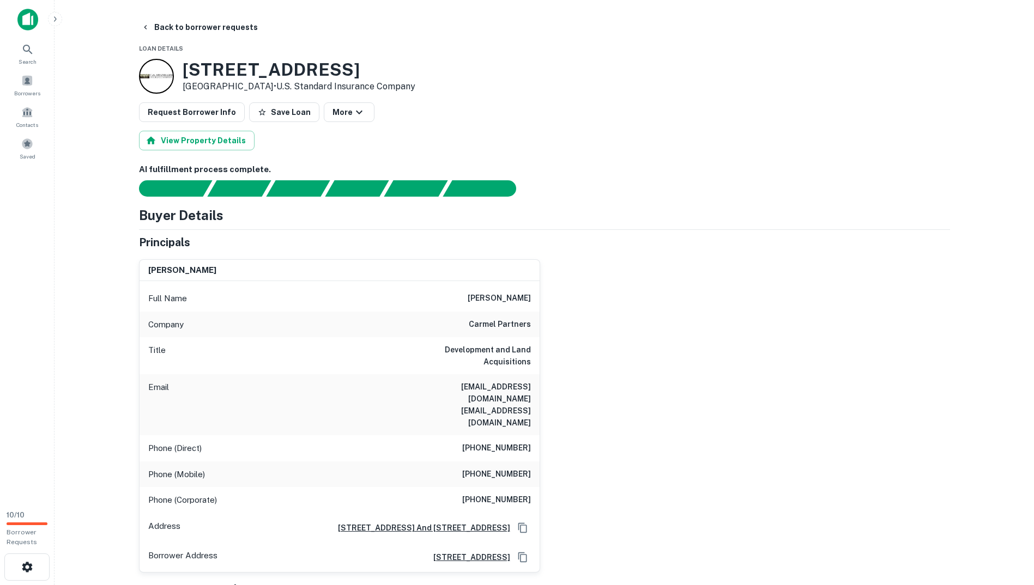
drag, startPoint x: 356, startPoint y: 405, endPoint x: 358, endPoint y: 92, distance: 312.8
click at [155, 25] on button "Back to borrower requests" at bounding box center [199, 27] width 125 height 20
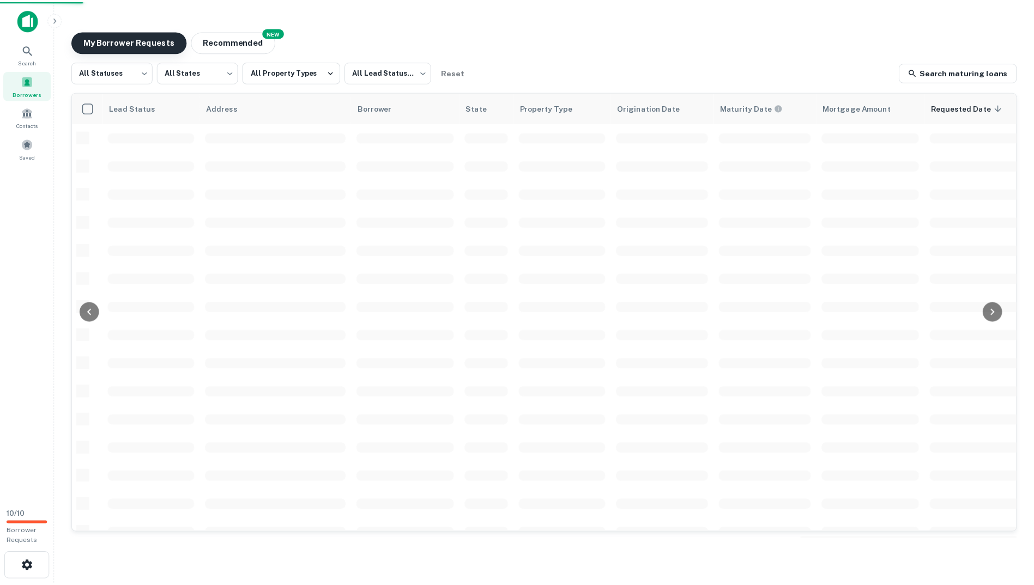
scroll to position [10, 0]
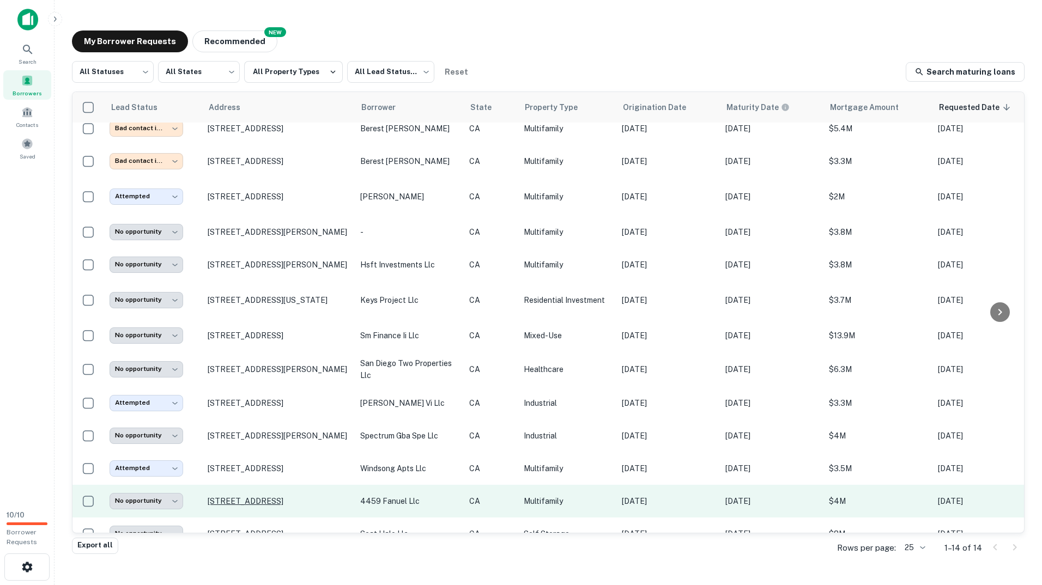
click at [246, 505] on p "[STREET_ADDRESS]" at bounding box center [279, 501] width 142 height 10
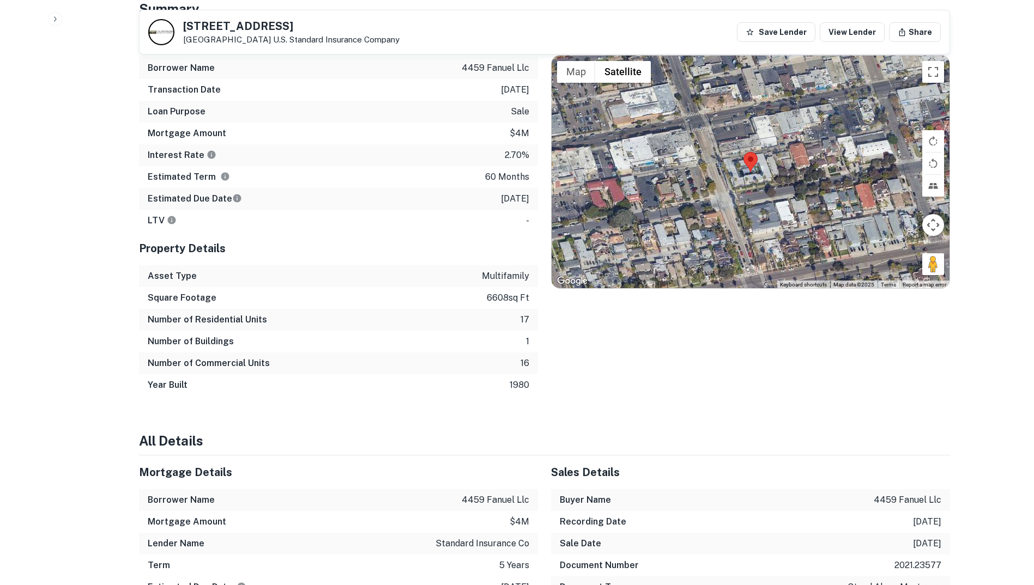
scroll to position [436, 0]
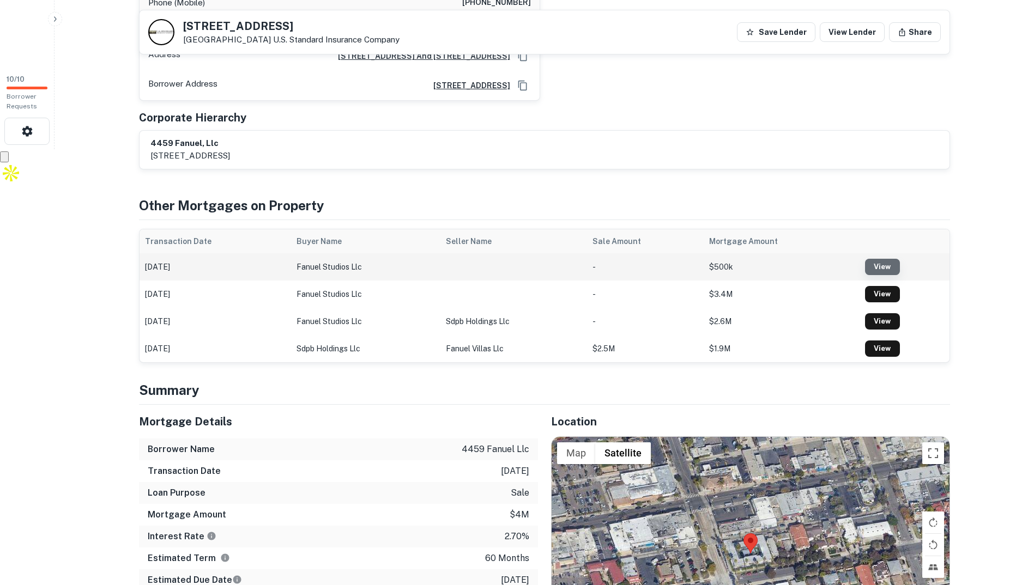
click at [831, 259] on link "View" at bounding box center [882, 267] width 35 height 16
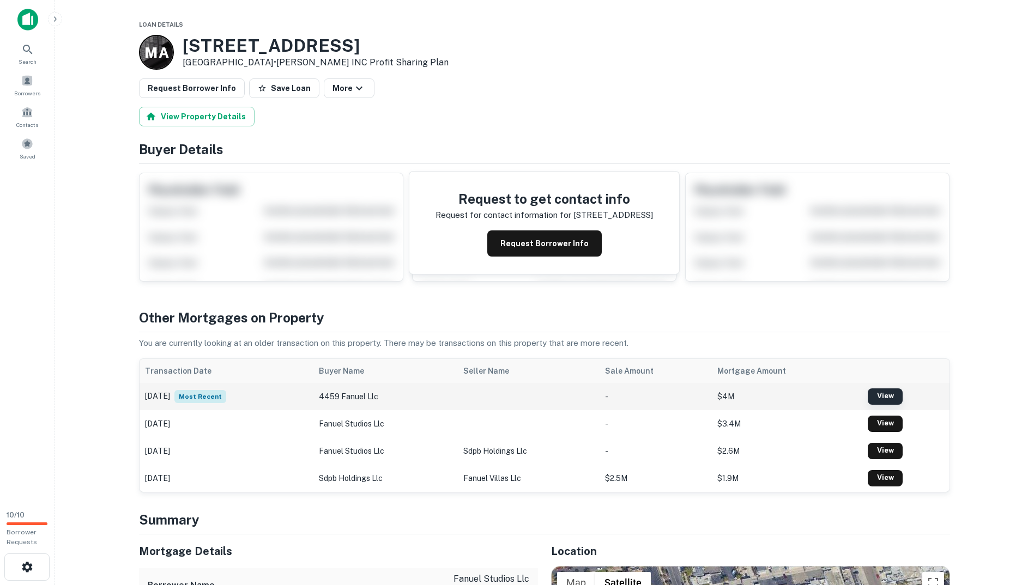
click at [831, 396] on link "View" at bounding box center [885, 397] width 35 height 16
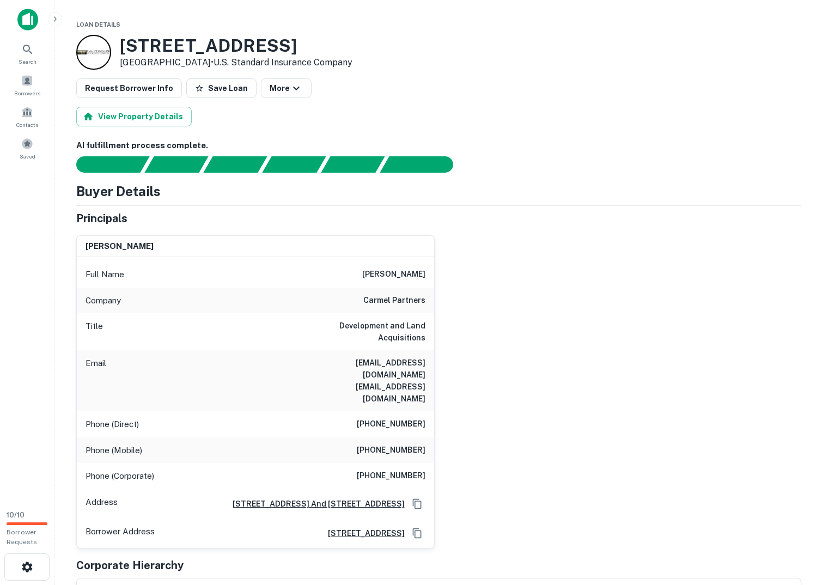
click at [665, 557] on div "Corporate Hierarchy" at bounding box center [438, 565] width 725 height 16
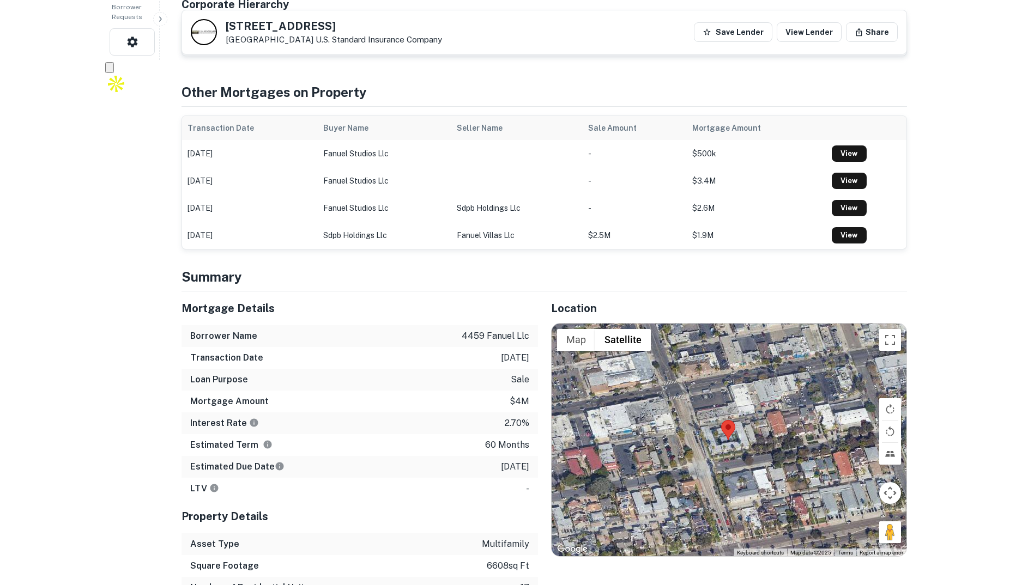
scroll to position [654, 0]
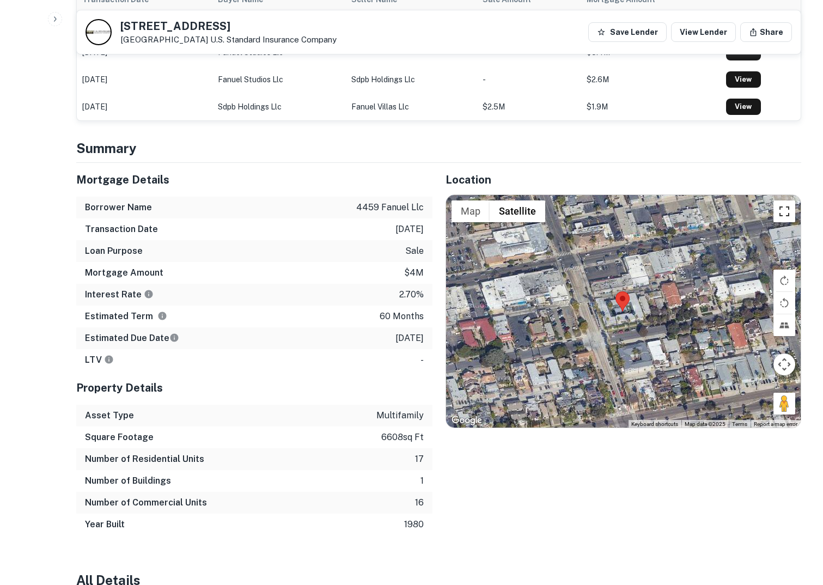
click at [787, 201] on button "Toggle fullscreen view" at bounding box center [785, 212] width 22 height 22
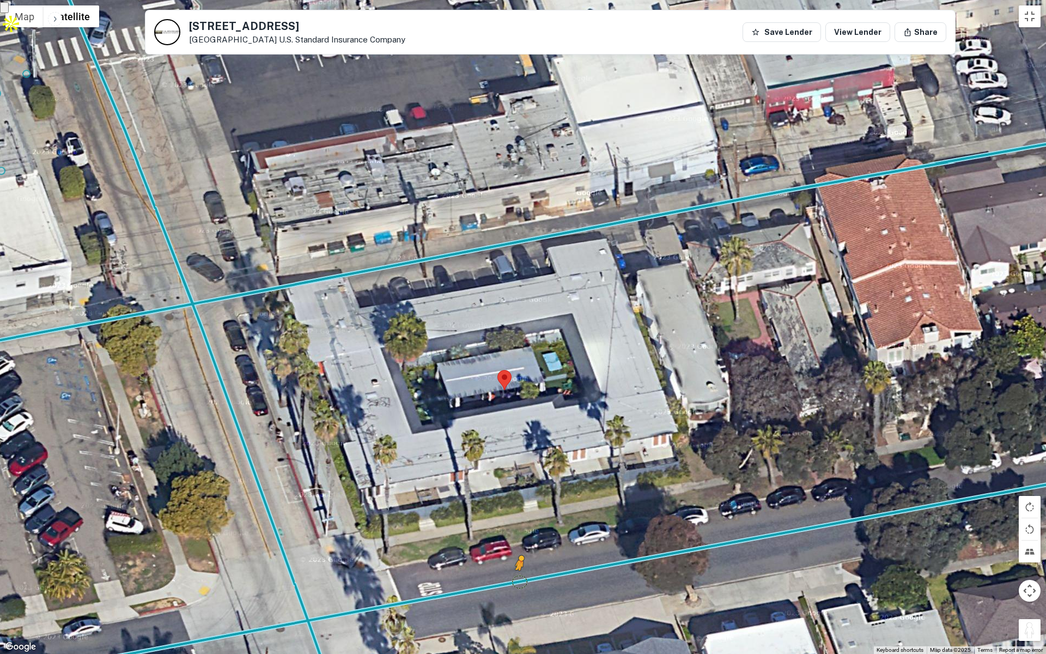
drag, startPoint x: 1031, startPoint y: 636, endPoint x: 517, endPoint y: 581, distance: 517.4
click at [517, 581] on div "To activate drag with keyboard, press Alt + Enter. Once in keyboard drag state,…" at bounding box center [523, 327] width 1046 height 654
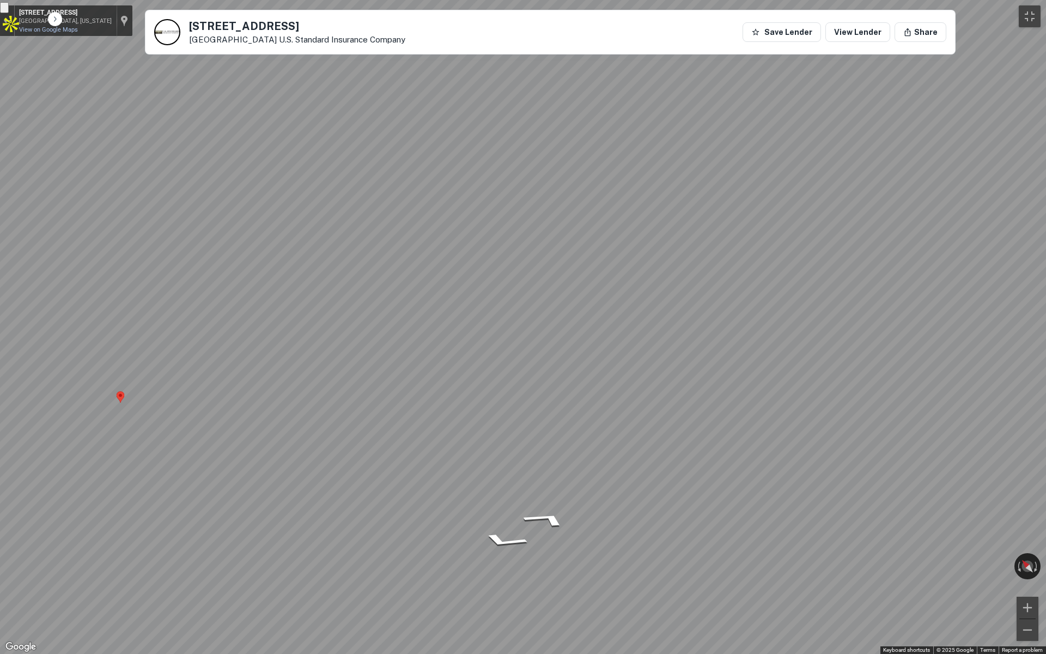
click at [10, 23] on div "Exit the Street View" at bounding box center [7, 20] width 8 height 7
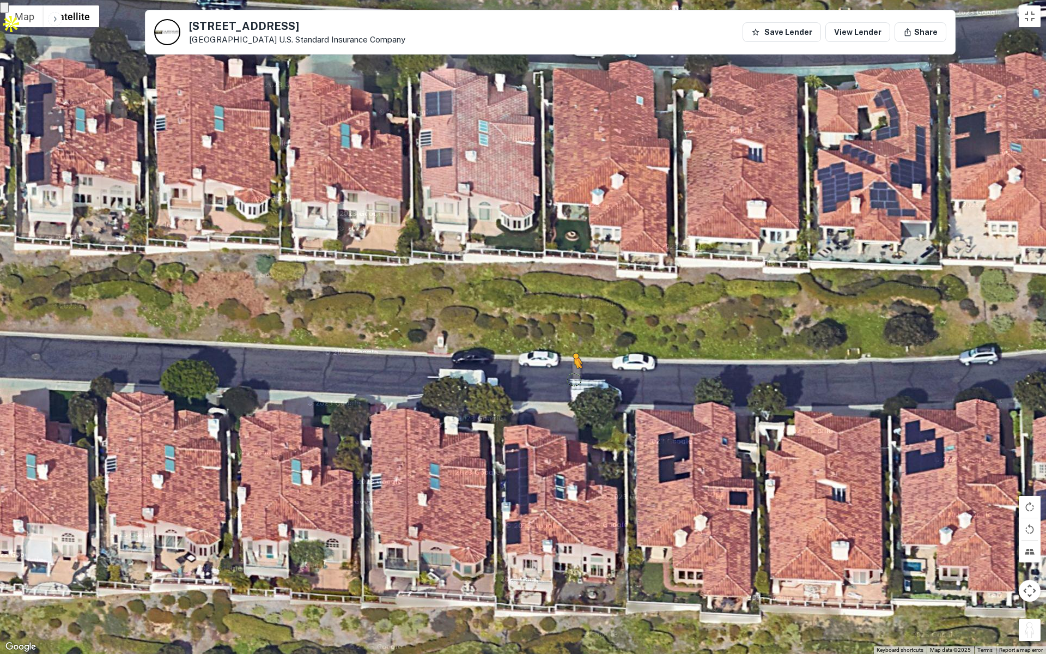
drag, startPoint x: 1026, startPoint y: 635, endPoint x: 575, endPoint y: 379, distance: 518.4
click at [575, 379] on div "To activate drag with keyboard, press Alt + Enter. Once in keyboard drag state,…" at bounding box center [523, 327] width 1046 height 654
click at [831, 585] on div "No data available." at bounding box center [523, 327] width 1046 height 654
click at [831, 585] on button "Drag Pegman onto the map to open Street View" at bounding box center [1030, 630] width 22 height 22
drag, startPoint x: 1031, startPoint y: 628, endPoint x: 686, endPoint y: 377, distance: 426.4
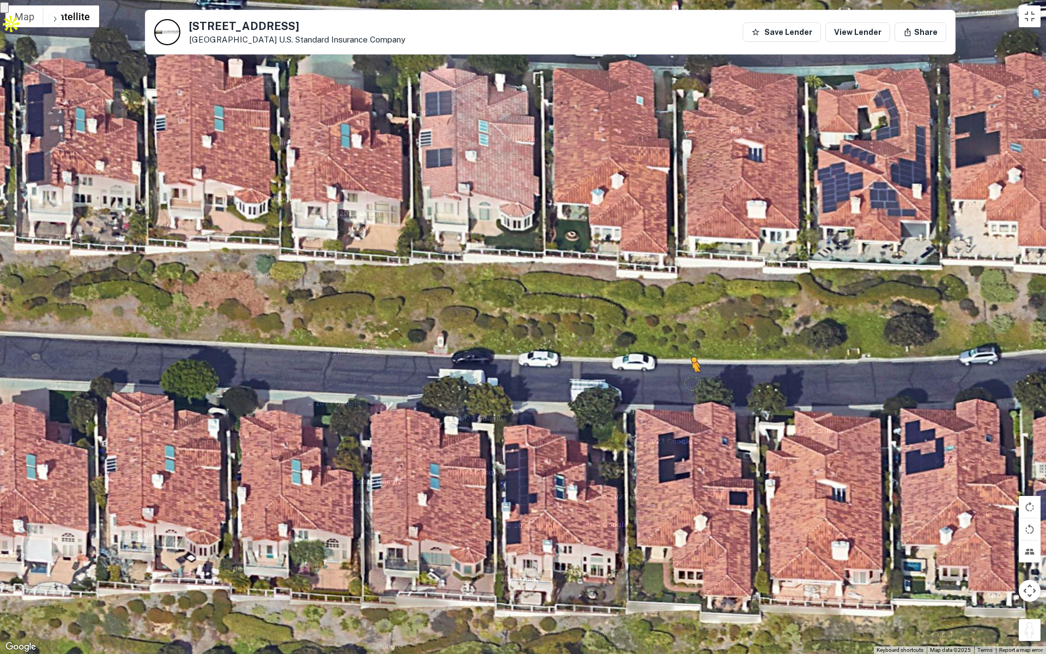
click at [686, 377] on div "To activate drag with keyboard, press Alt + Enter. Once in keyboard drag state,…" at bounding box center [523, 327] width 1046 height 654
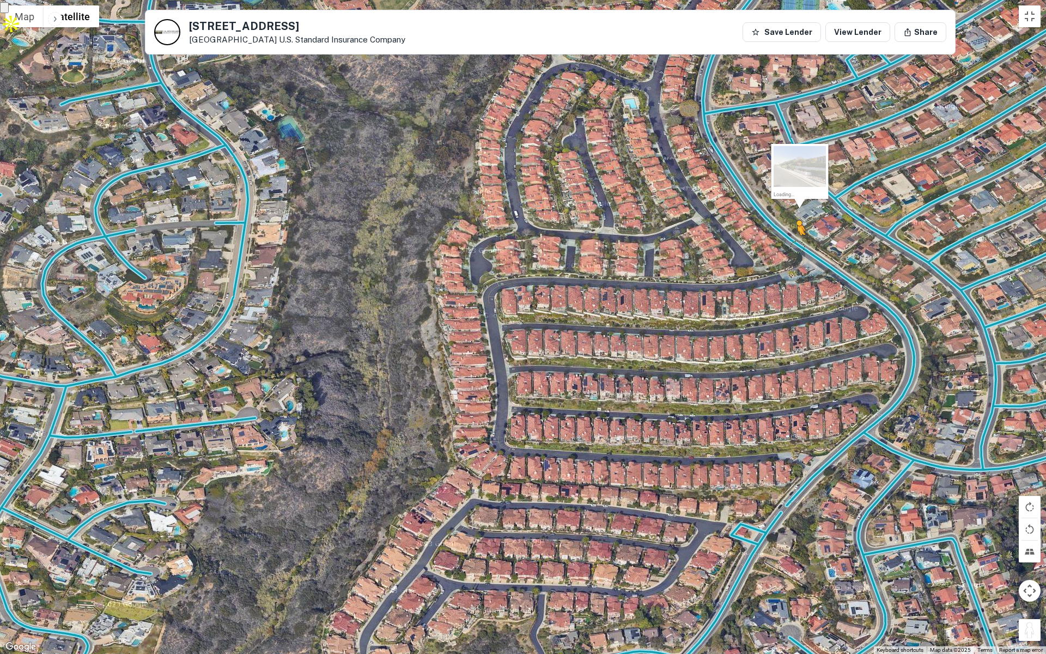
drag, startPoint x: 1033, startPoint y: 632, endPoint x: 797, endPoint y: 244, distance: 453.9
click at [797, 244] on div "To activate drag with keyboard, press Alt + Enter. Once in keyboard drag state,…" at bounding box center [523, 327] width 1046 height 654
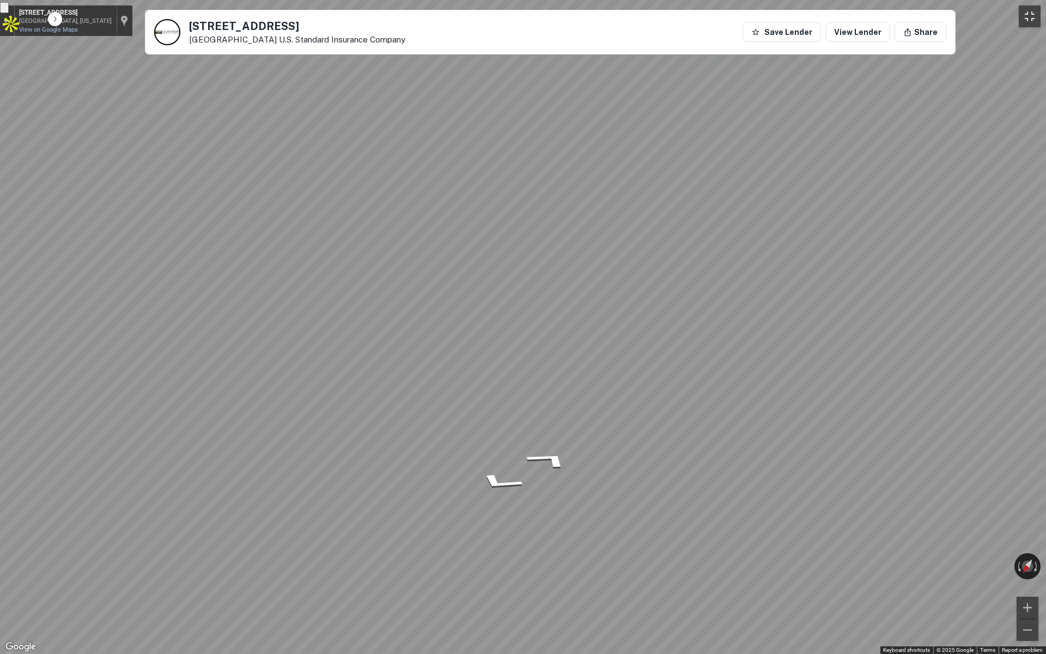
click at [831, 11] on button "Toggle fullscreen view" at bounding box center [1030, 16] width 22 height 22
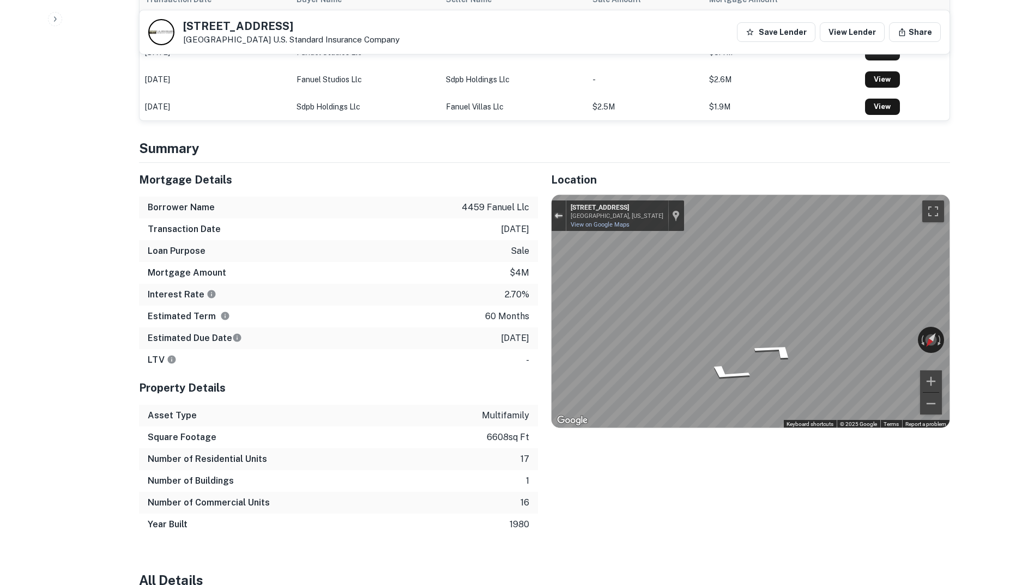
click at [557, 213] on div "Exit the Street View" at bounding box center [558, 216] width 8 height 7
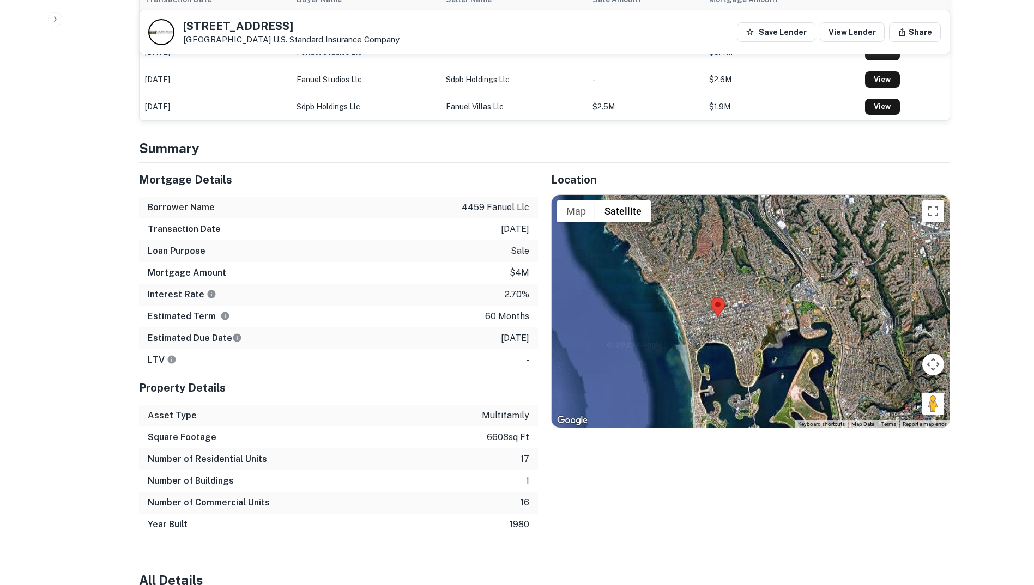
drag, startPoint x: 746, startPoint y: 363, endPoint x: 663, endPoint y: 271, distance: 124.3
click at [664, 268] on div "Loading..." at bounding box center [750, 311] width 398 height 233
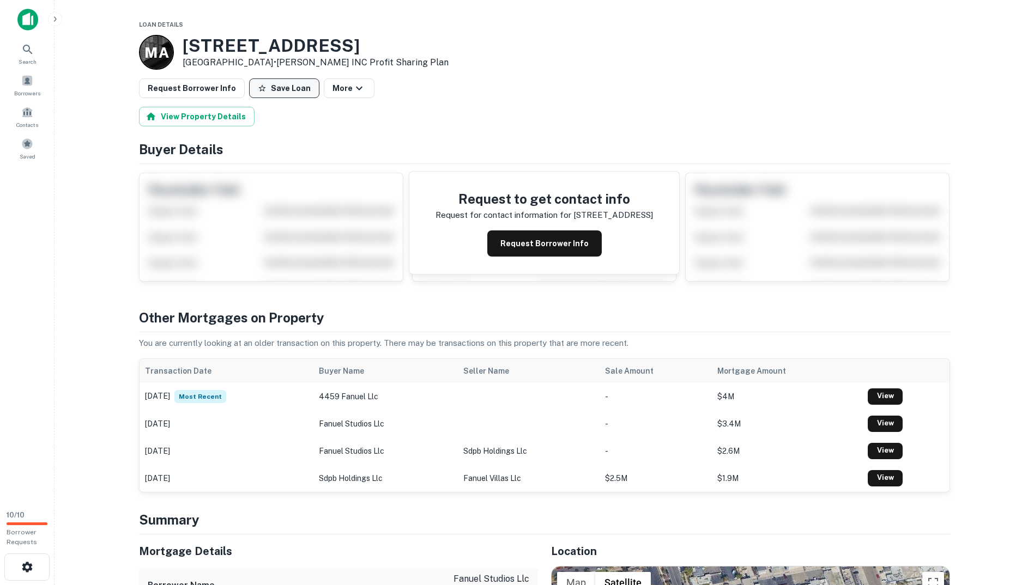
click at [284, 92] on button "Save Loan" at bounding box center [284, 88] width 70 height 20
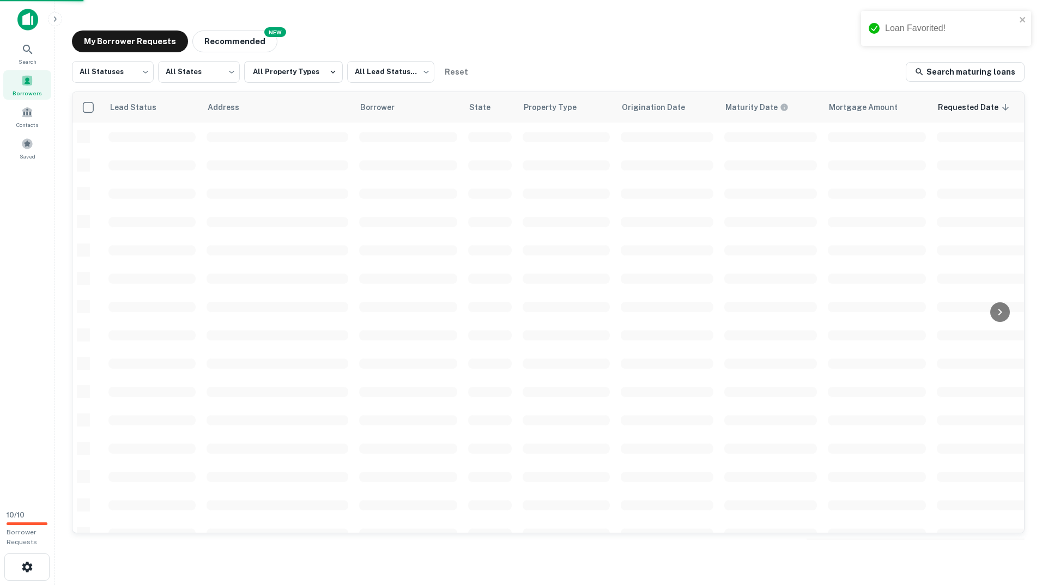
scroll to position [10, 0]
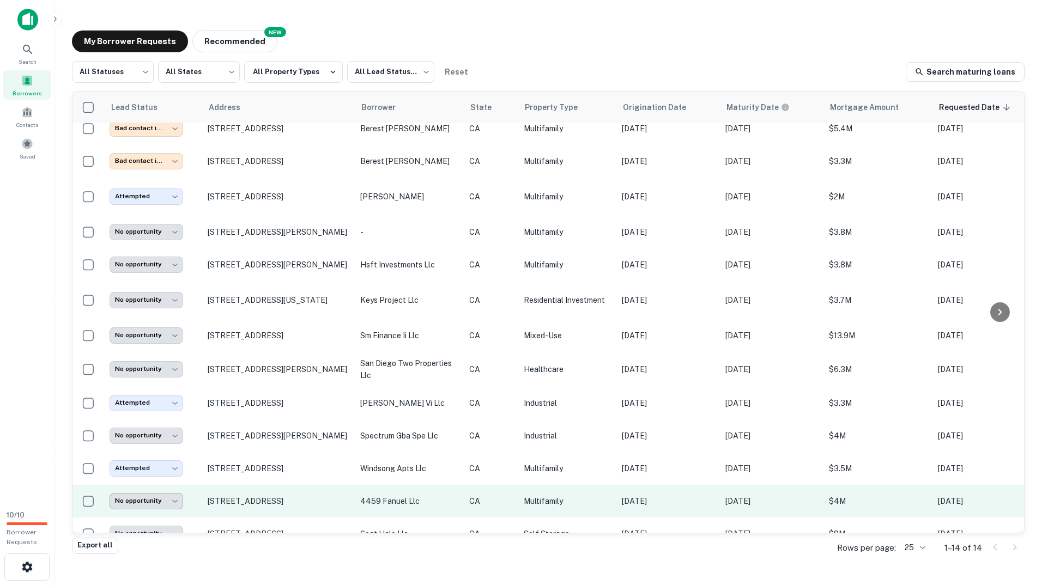
click at [155, 502] on body "**********" at bounding box center [521, 292] width 1042 height 585
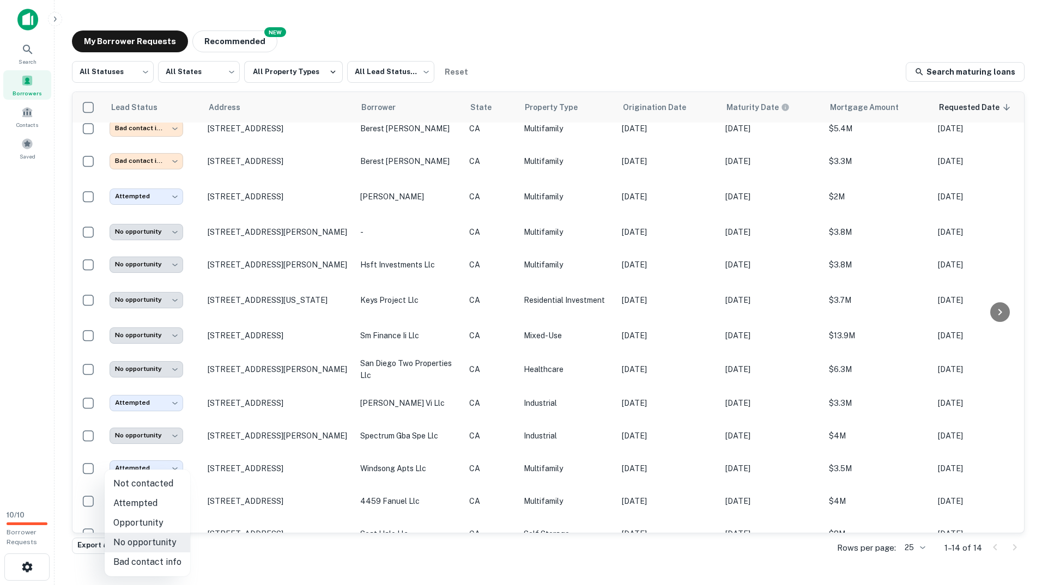
click at [145, 500] on li "Attempted" at bounding box center [148, 504] width 86 height 20
type input "*********"
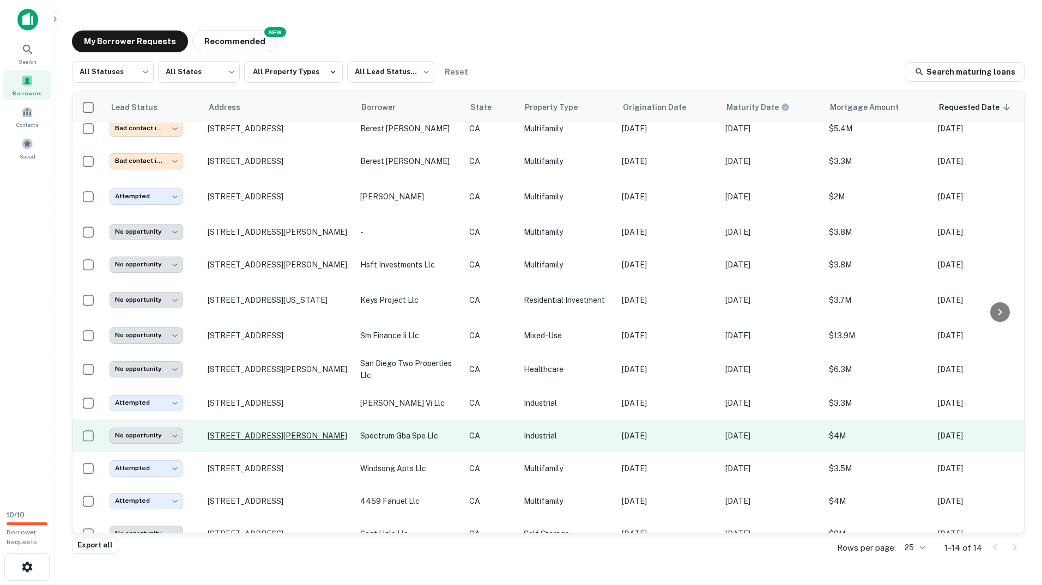
click at [233, 438] on p "[STREET_ADDRESS][PERSON_NAME]" at bounding box center [279, 436] width 142 height 10
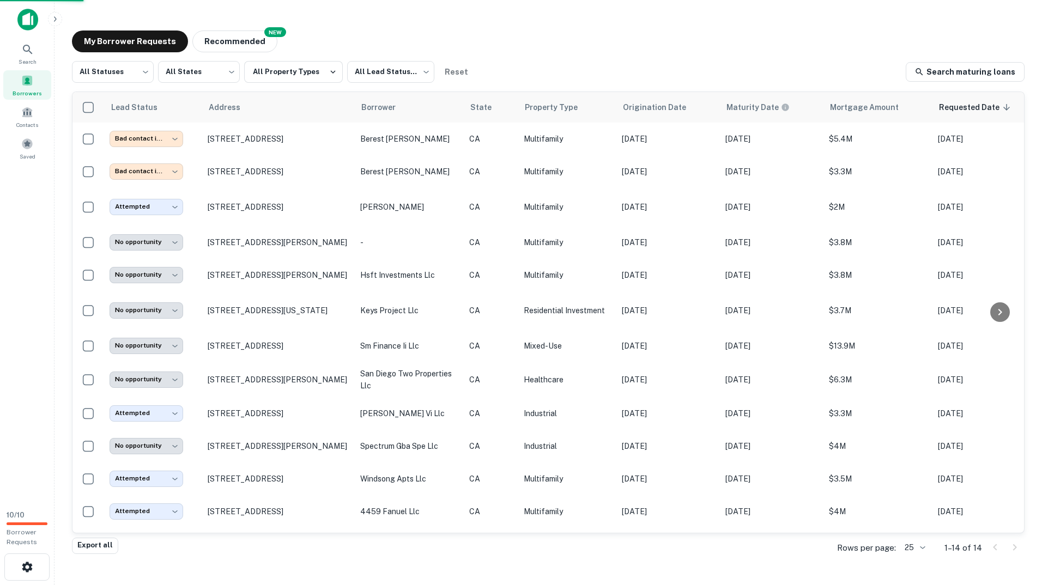
scroll to position [10, 0]
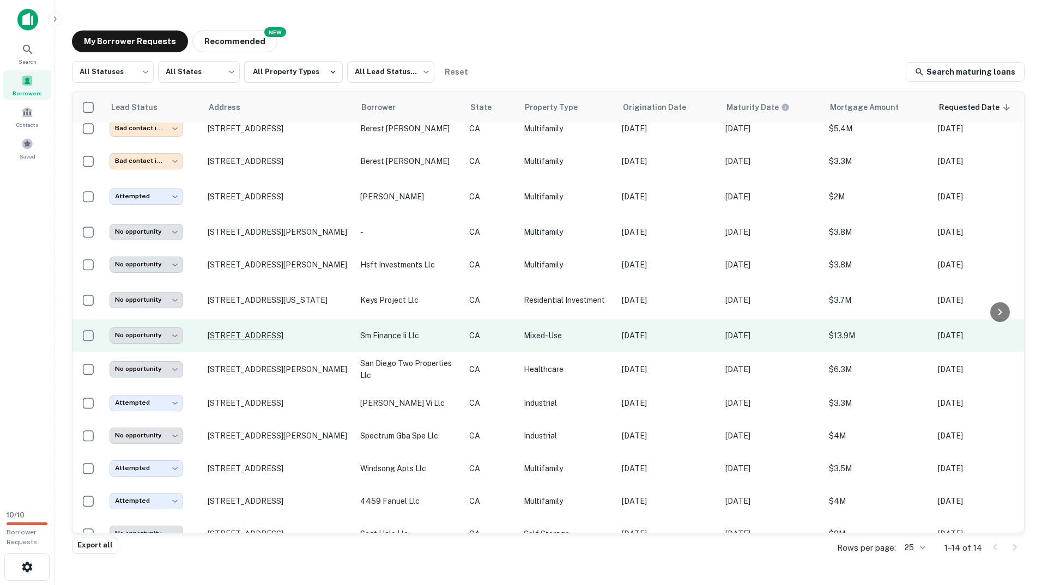
click at [231, 331] on p "[STREET_ADDRESS]" at bounding box center [279, 336] width 142 height 10
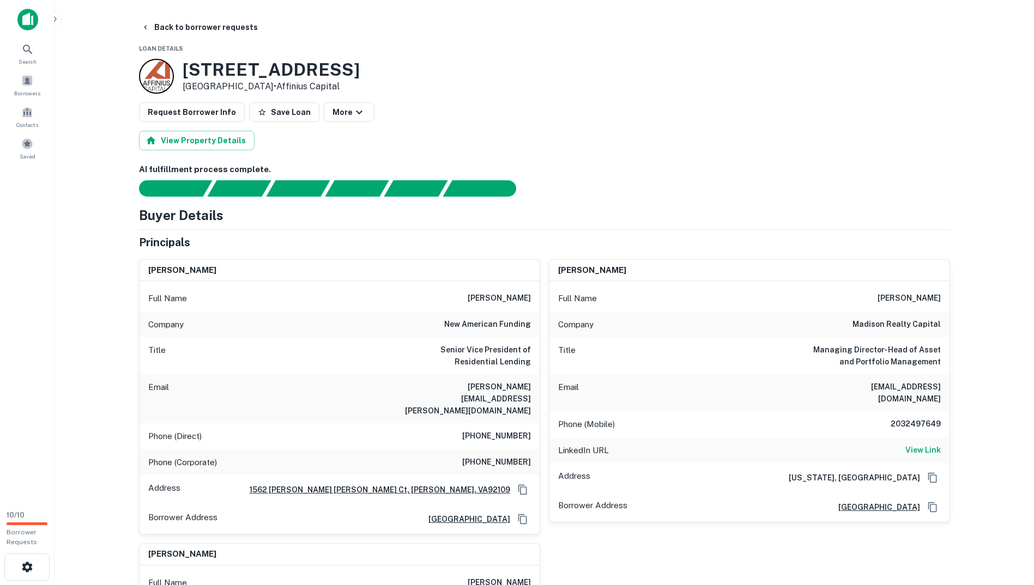
click at [831, 324] on h6 "madison realty capital" at bounding box center [896, 324] width 88 height 13
copy h6 "madison realty capital"
click at [563, 328] on p "Company" at bounding box center [575, 324] width 35 height 13
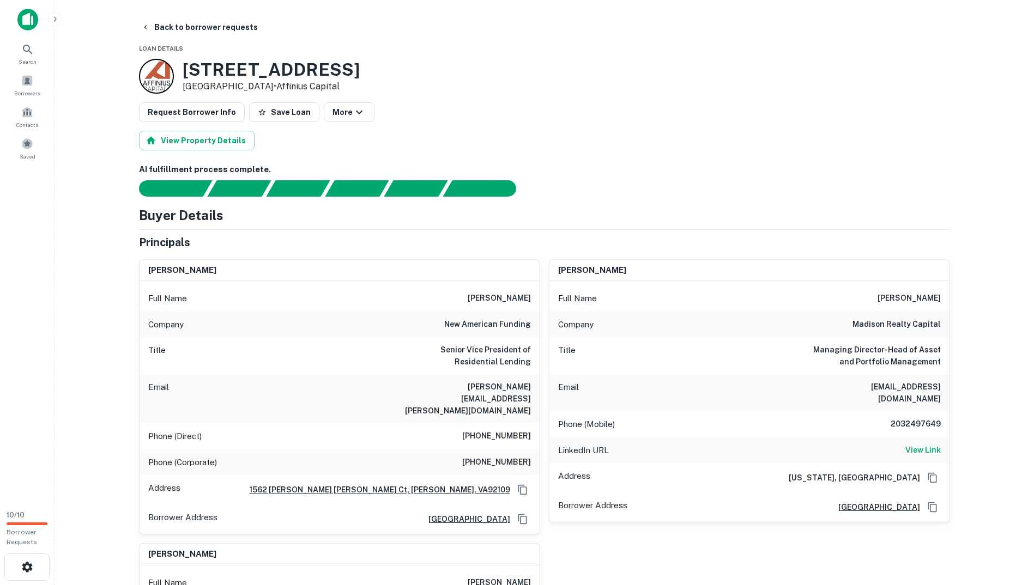
drag, startPoint x: 283, startPoint y: 62, endPoint x: 164, endPoint y: 64, distance: 118.8
click at [166, 61] on div "4275 Mission Bay Dr San Diego, CA92109 • Affinius Capital" at bounding box center [544, 76] width 811 height 35
copy div "4275 Mission Bay Dr"
click at [166, 27] on button "Back to borrower requests" at bounding box center [199, 27] width 125 height 20
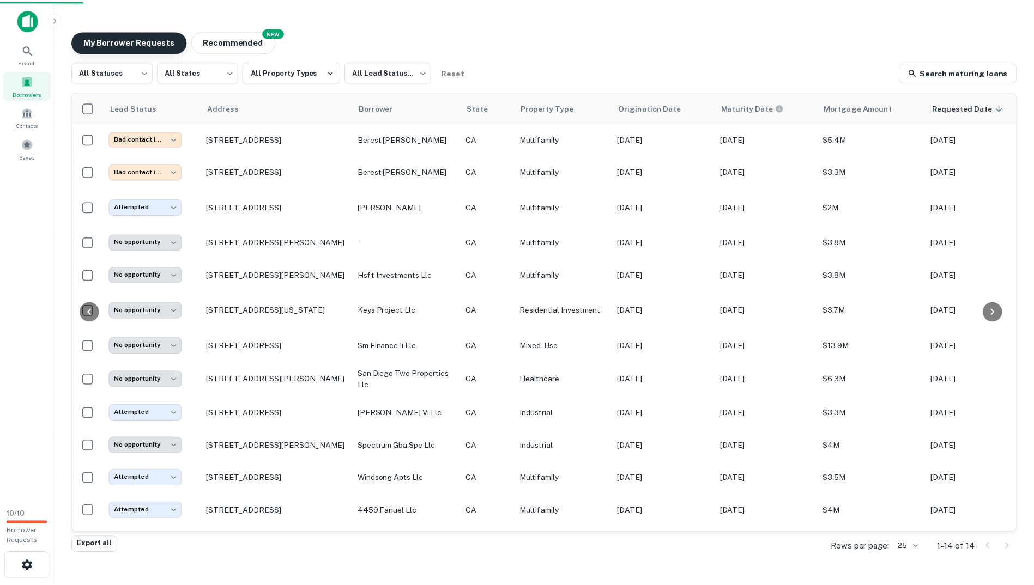
scroll to position [10, 0]
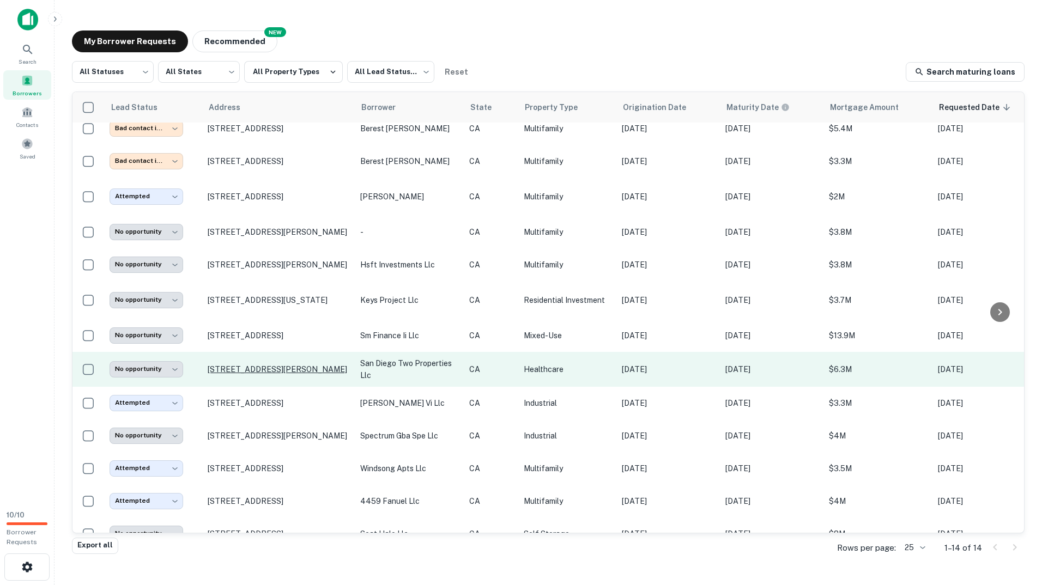
click at [233, 367] on p "[STREET_ADDRESS][PERSON_NAME]" at bounding box center [279, 370] width 142 height 10
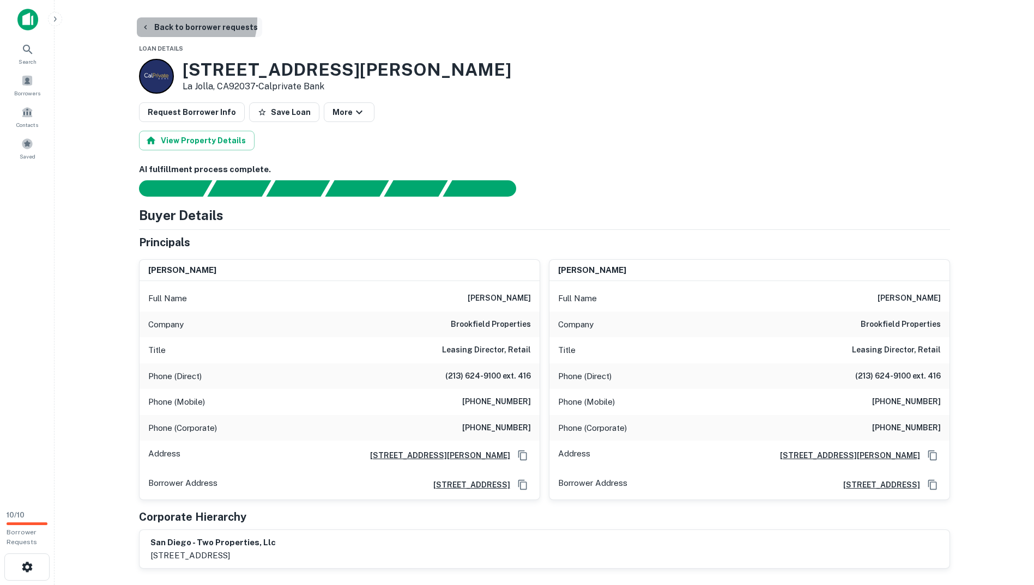
click at [186, 20] on button "Back to borrower requests" at bounding box center [199, 27] width 125 height 20
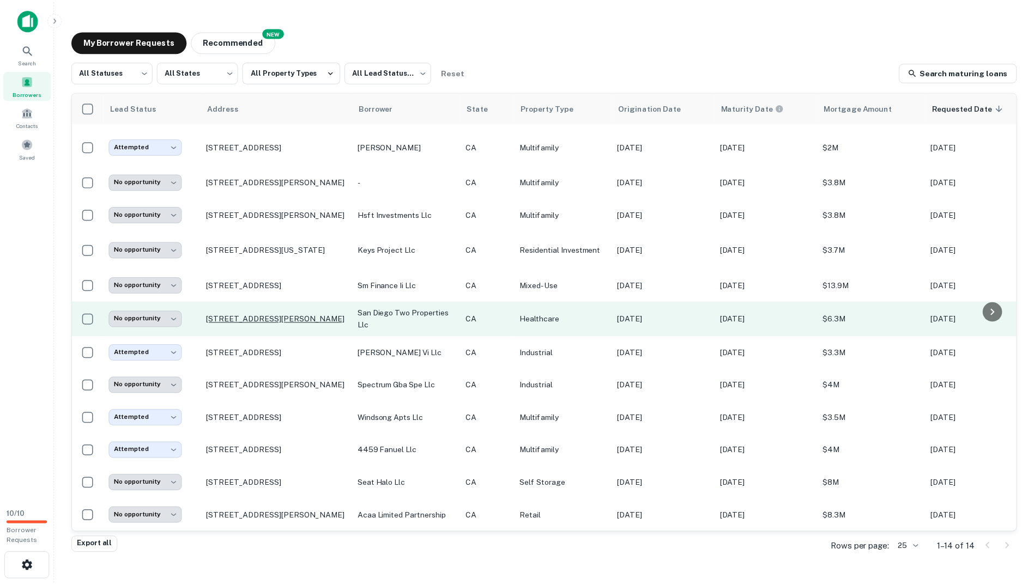
scroll to position [69, 0]
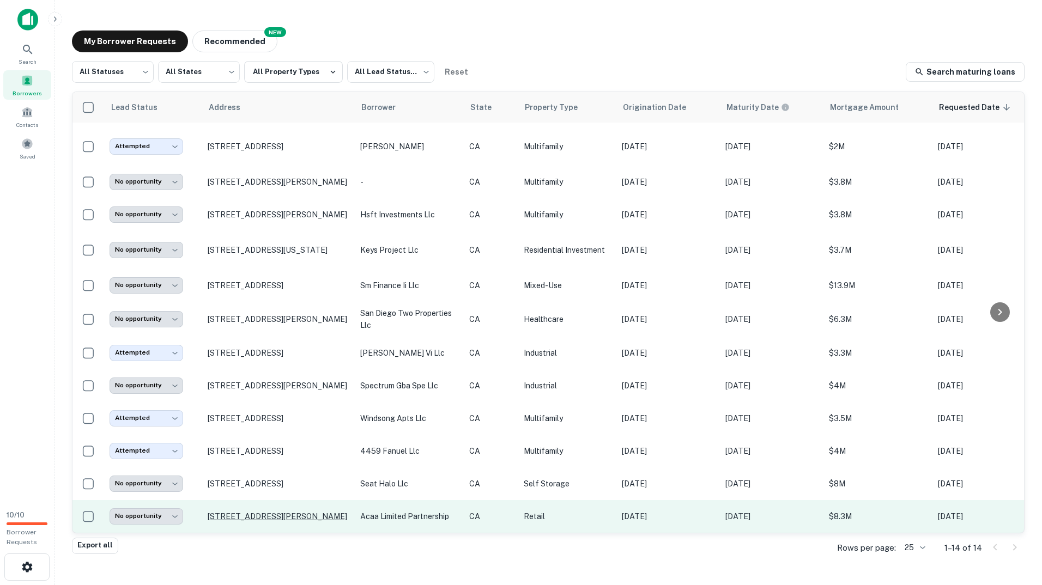
click at [258, 512] on p "[STREET_ADDRESS][PERSON_NAME]" at bounding box center [279, 517] width 142 height 10
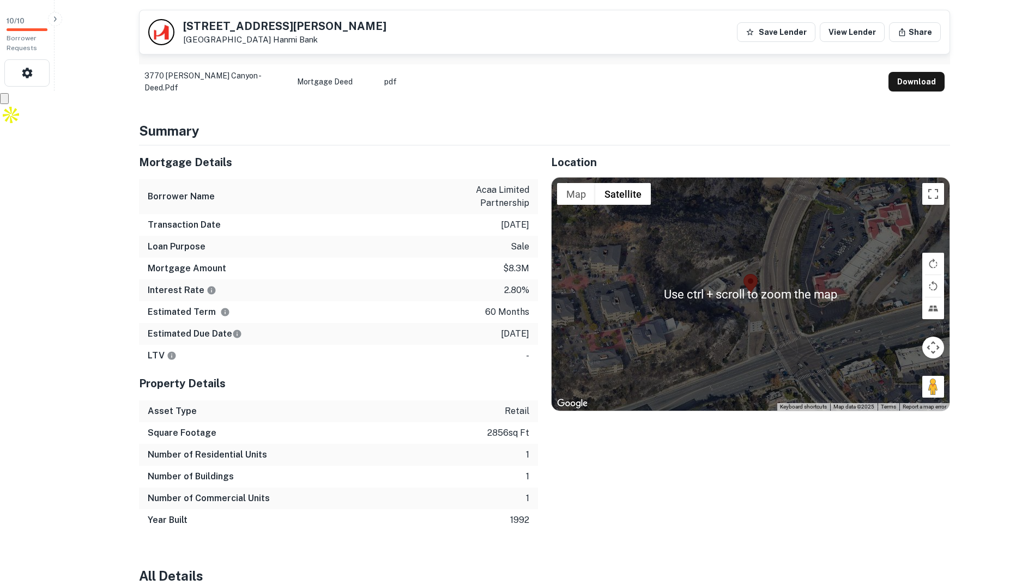
scroll to position [327, 0]
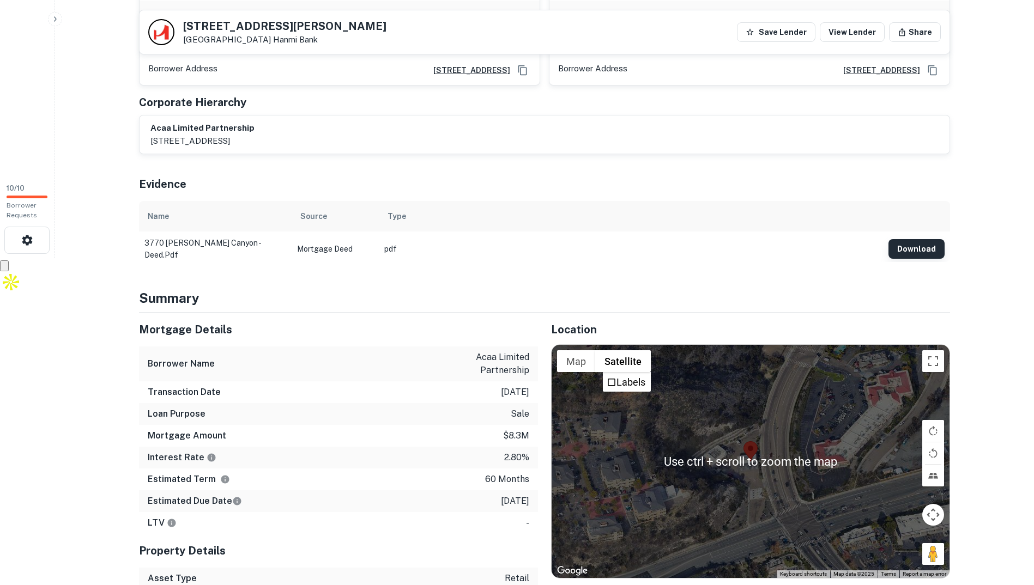
click at [831, 244] on button "Download" at bounding box center [916, 249] width 56 height 20
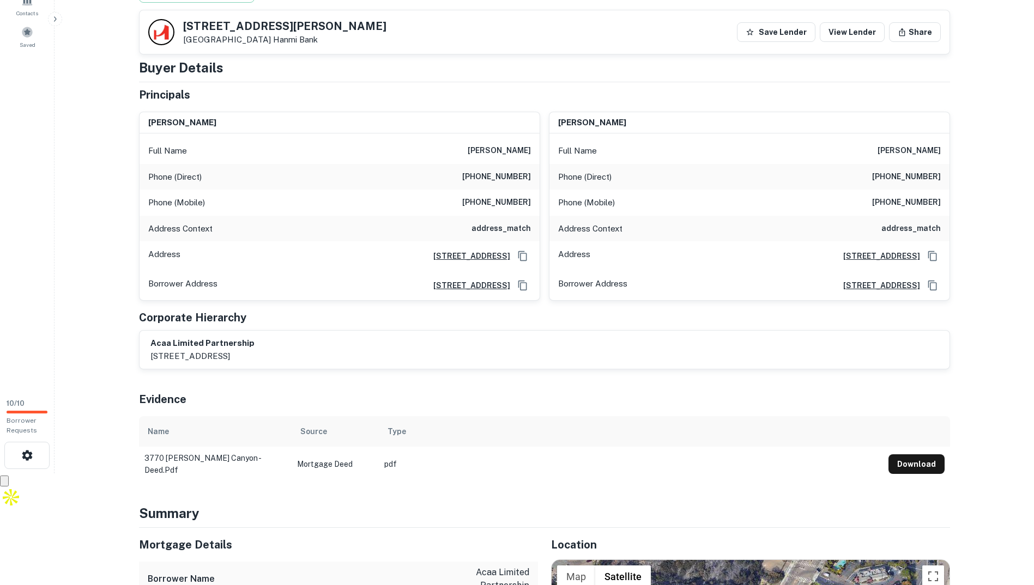
scroll to position [109, 0]
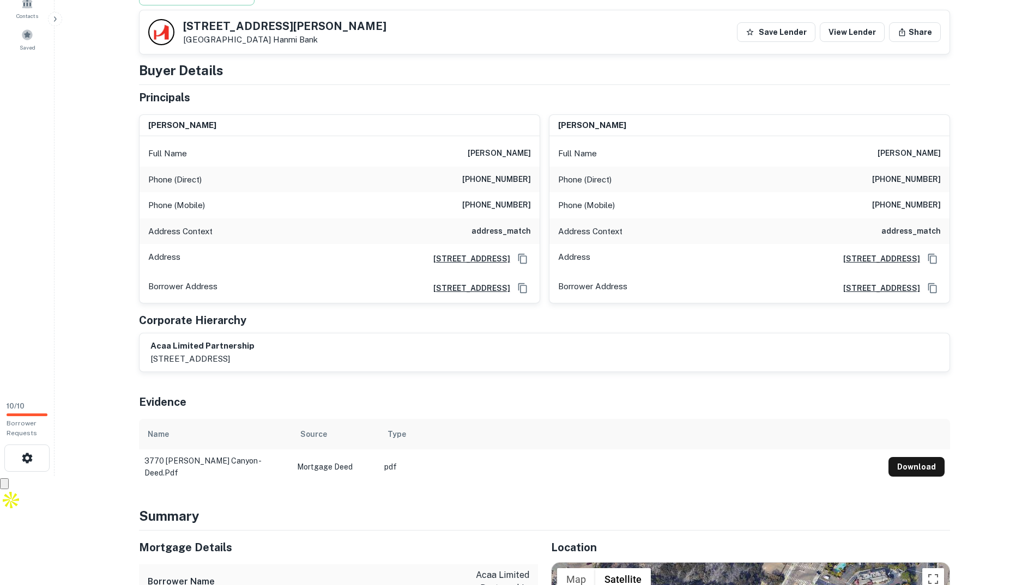
drag, startPoint x: 468, startPoint y: 154, endPoint x: 539, endPoint y: 151, distance: 71.4
click at [539, 151] on div "Full Name amber r haddad" at bounding box center [340, 154] width 400 height 26
copy h6 "amber r haddad"
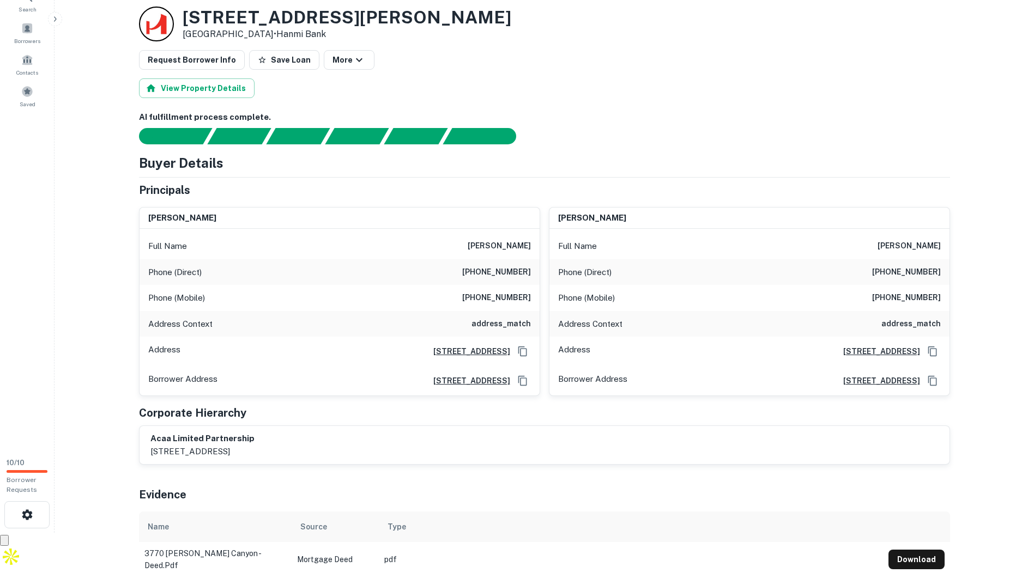
scroll to position [0, 0]
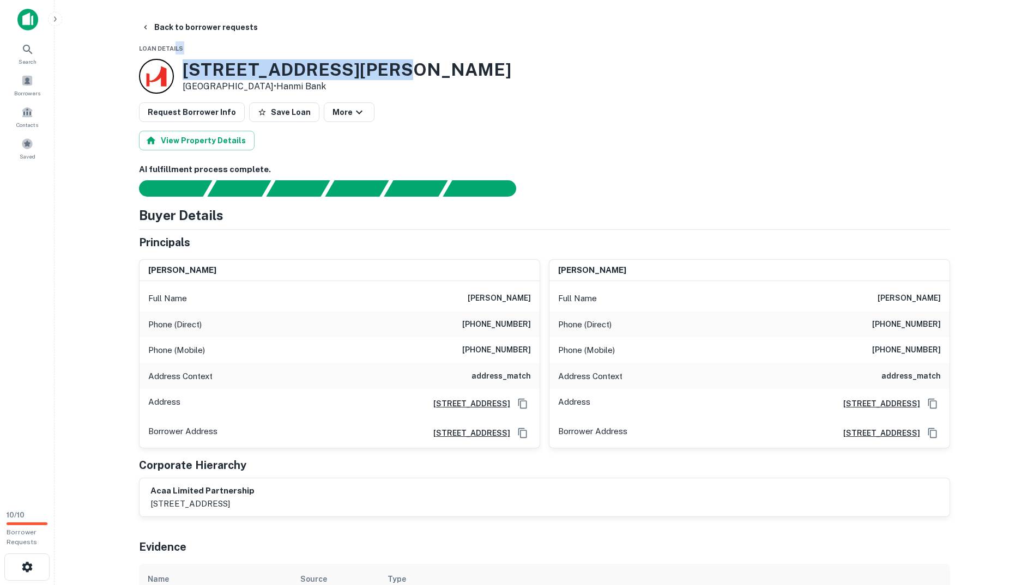
drag, startPoint x: 400, startPoint y: 67, endPoint x: 175, endPoint y: 45, distance: 226.2
copy div "ls 3770 Murphy Canyon Rd"
